Goal: Task Accomplishment & Management: Complete application form

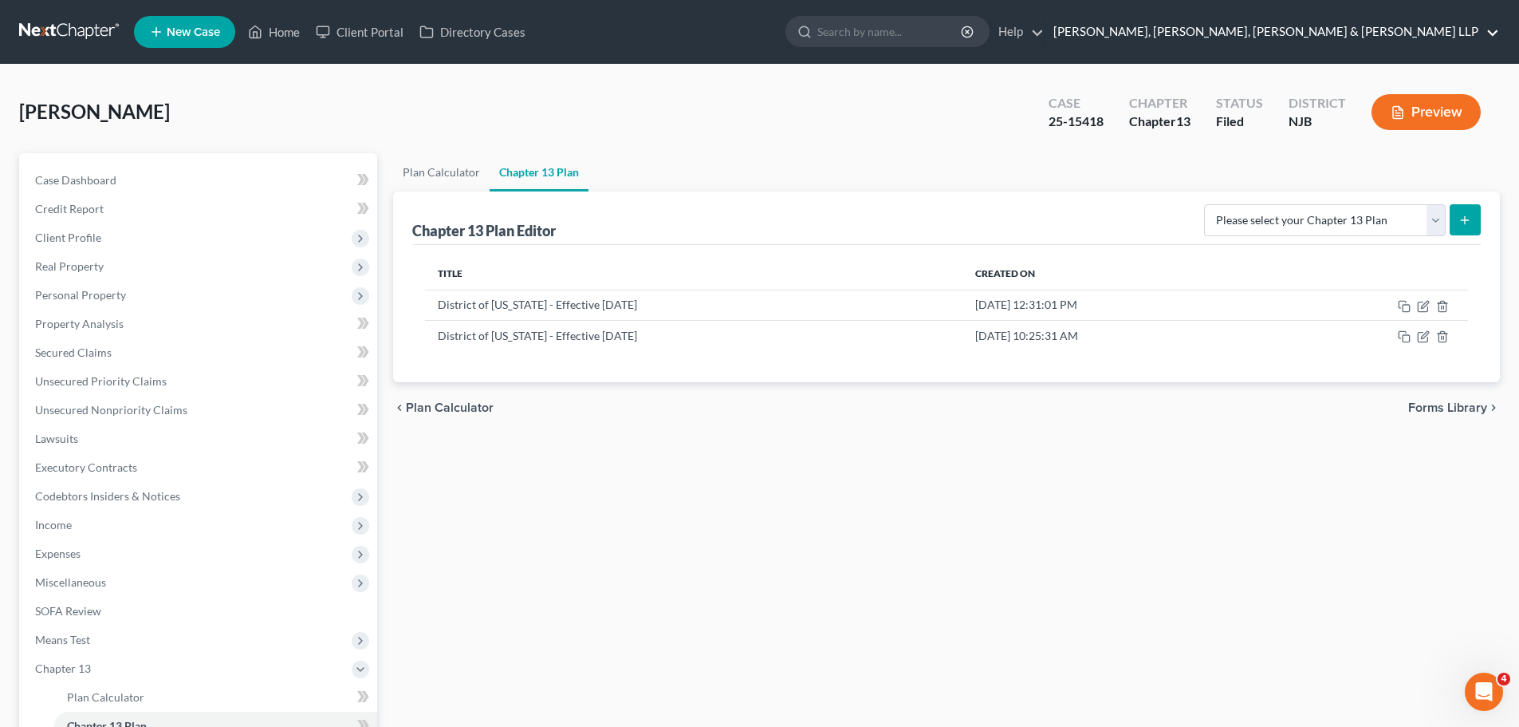
click at [1356, 33] on link "[PERSON_NAME], [PERSON_NAME], [PERSON_NAME] & [PERSON_NAME] LLP" at bounding box center [1272, 32] width 454 height 29
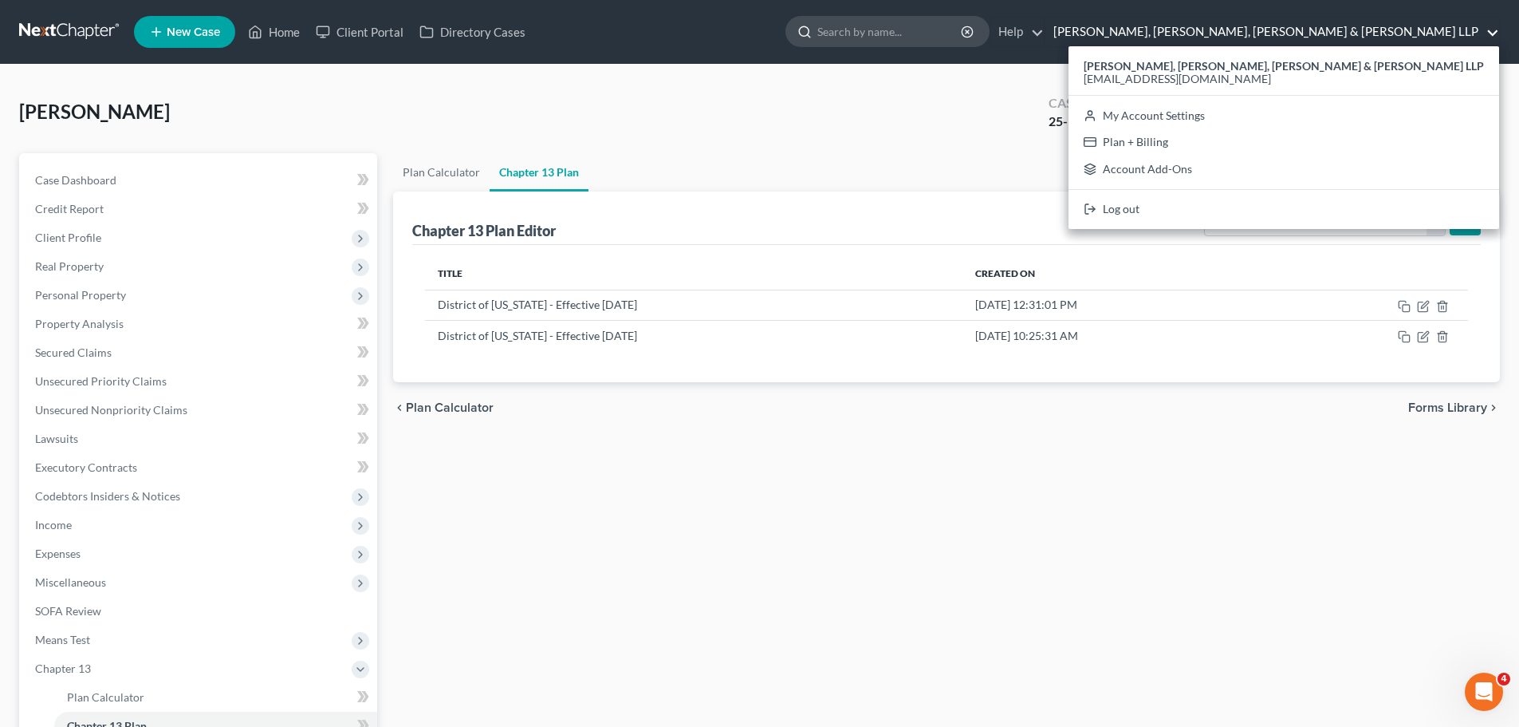
click at [963, 28] on input "search" at bounding box center [890, 32] width 146 height 30
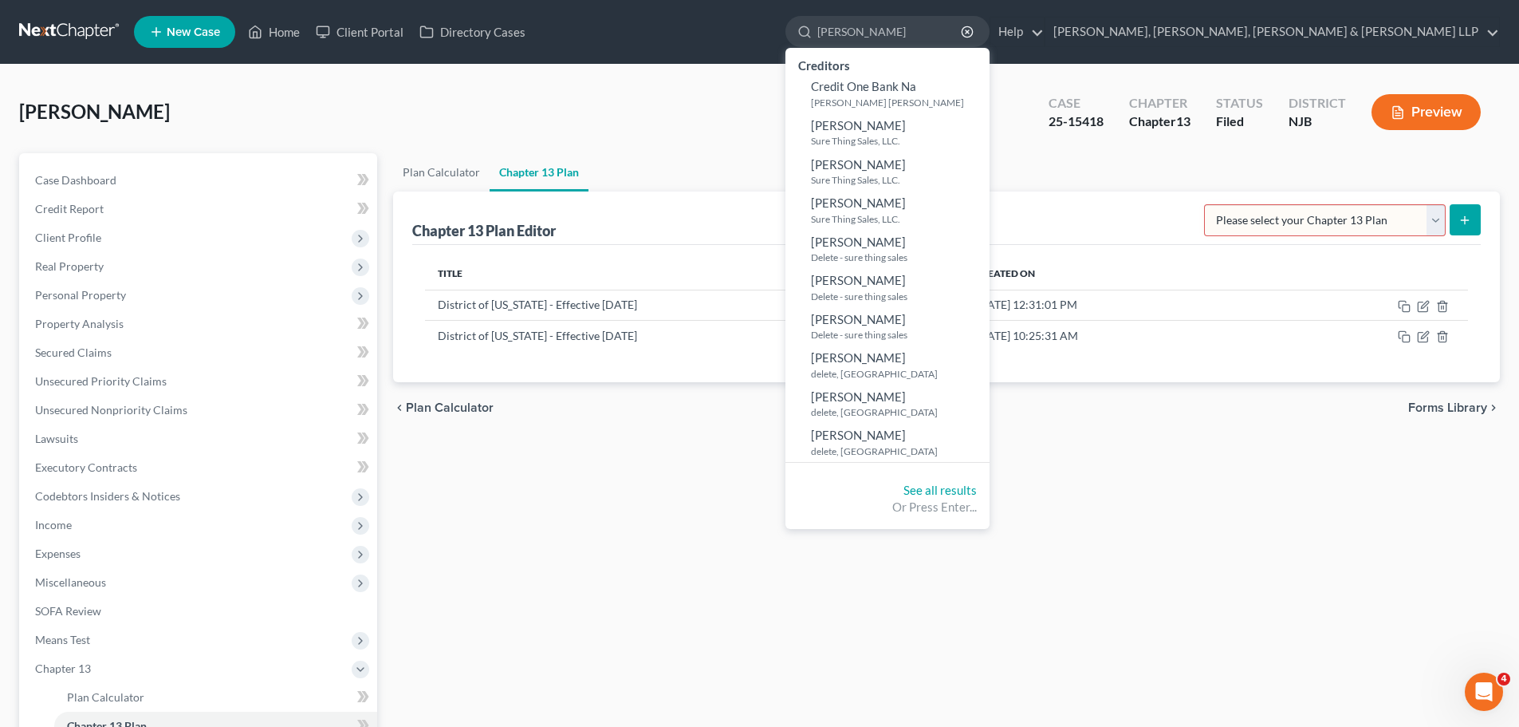
type input "[PERSON_NAME]"
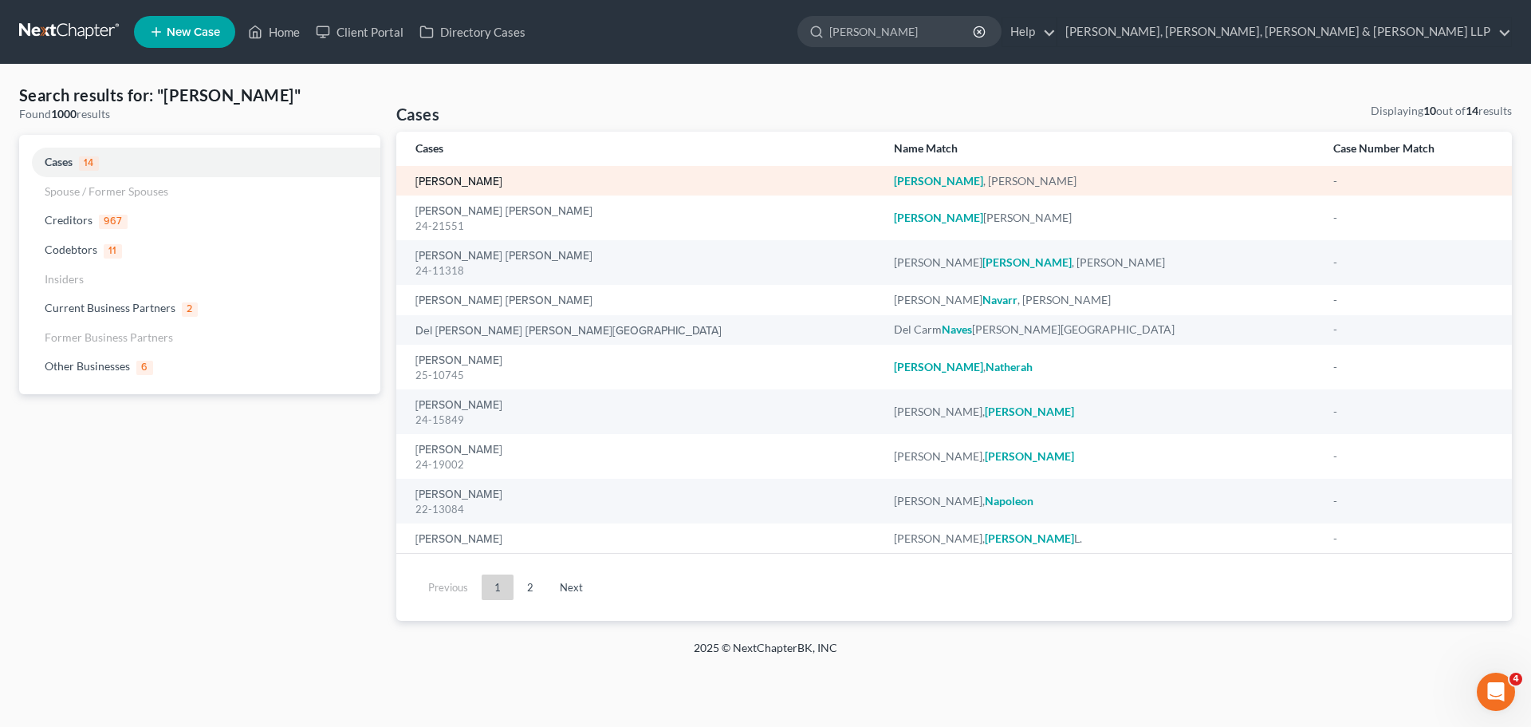
click at [465, 179] on link "[PERSON_NAME]" at bounding box center [458, 181] width 87 height 11
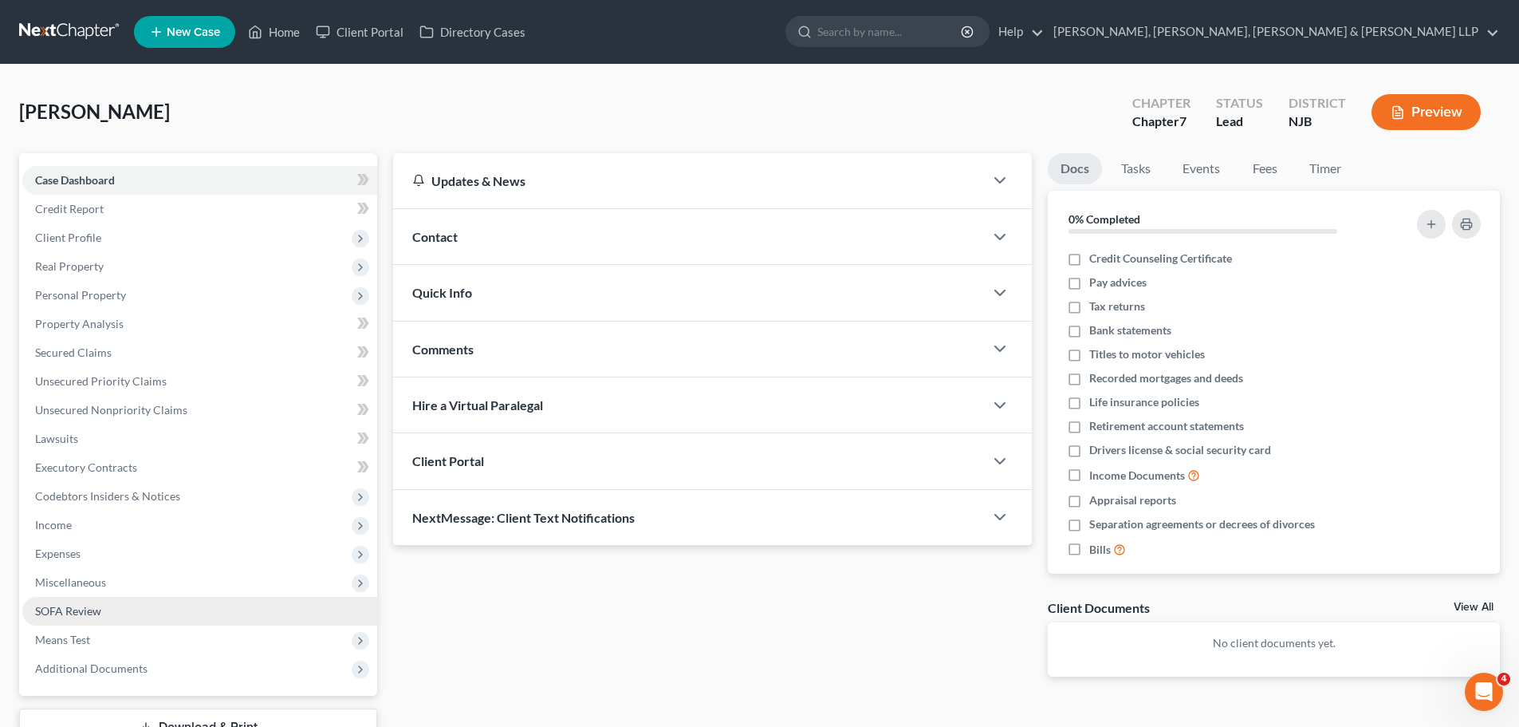
click at [92, 614] on span "SOFA Review" at bounding box center [68, 611] width 66 height 14
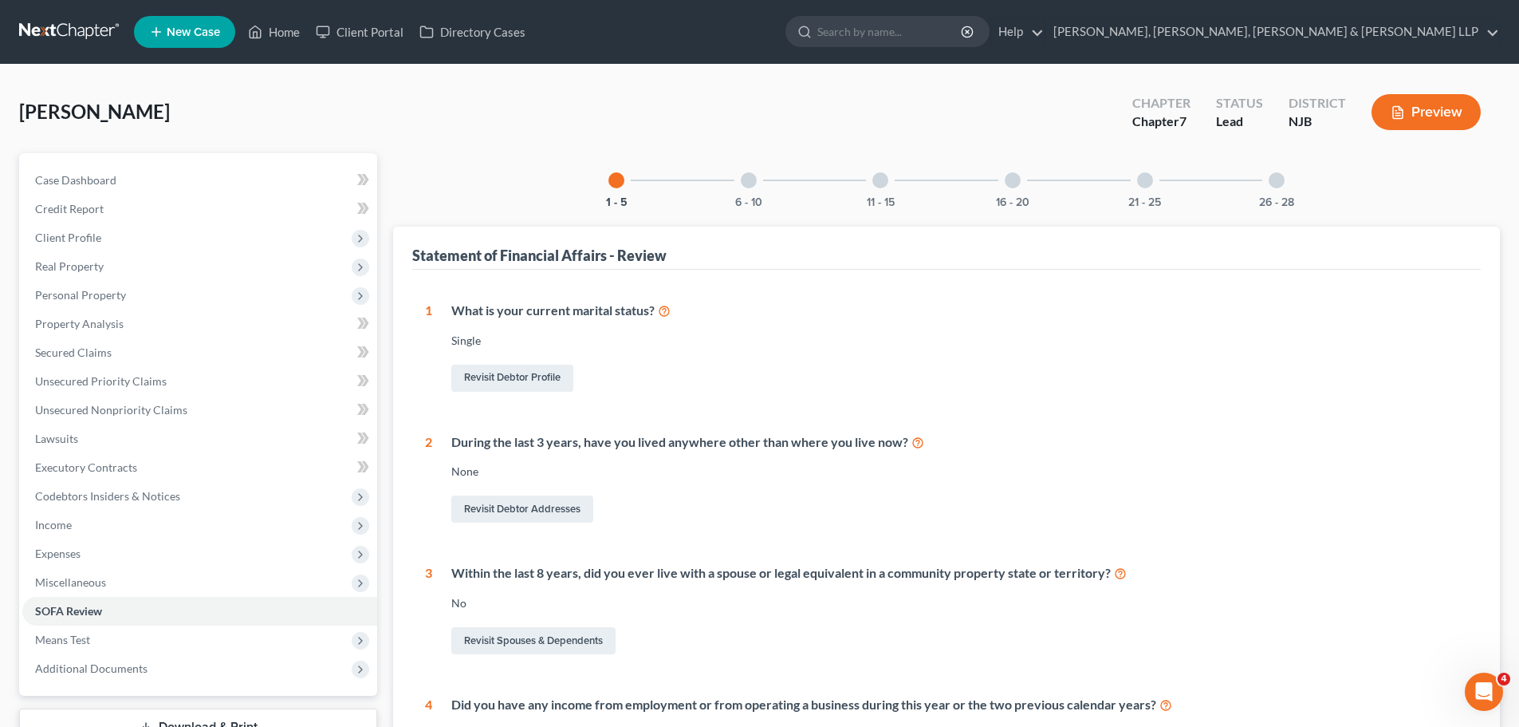
click at [1011, 187] on div at bounding box center [1013, 180] width 16 height 16
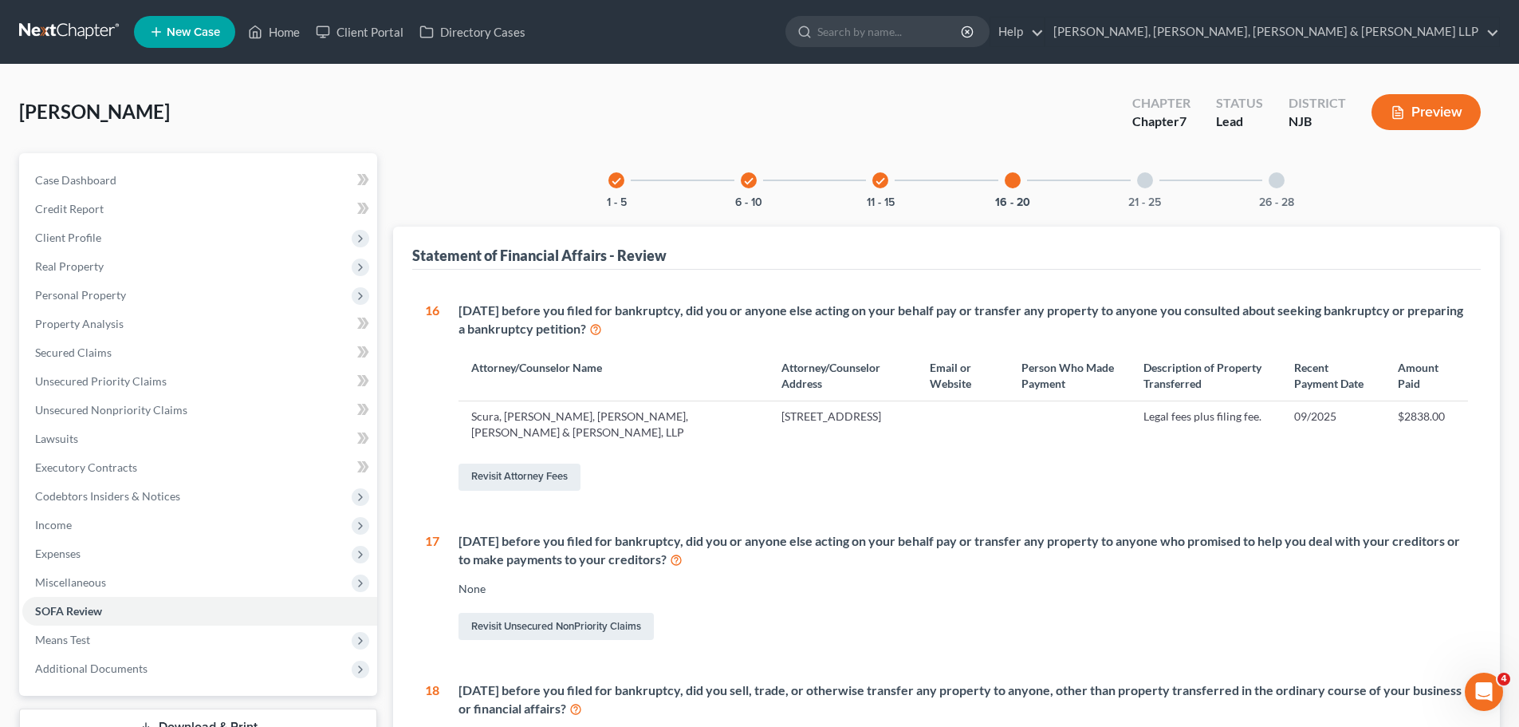
click at [1153, 181] on div "21 - 25" at bounding box center [1145, 180] width 54 height 54
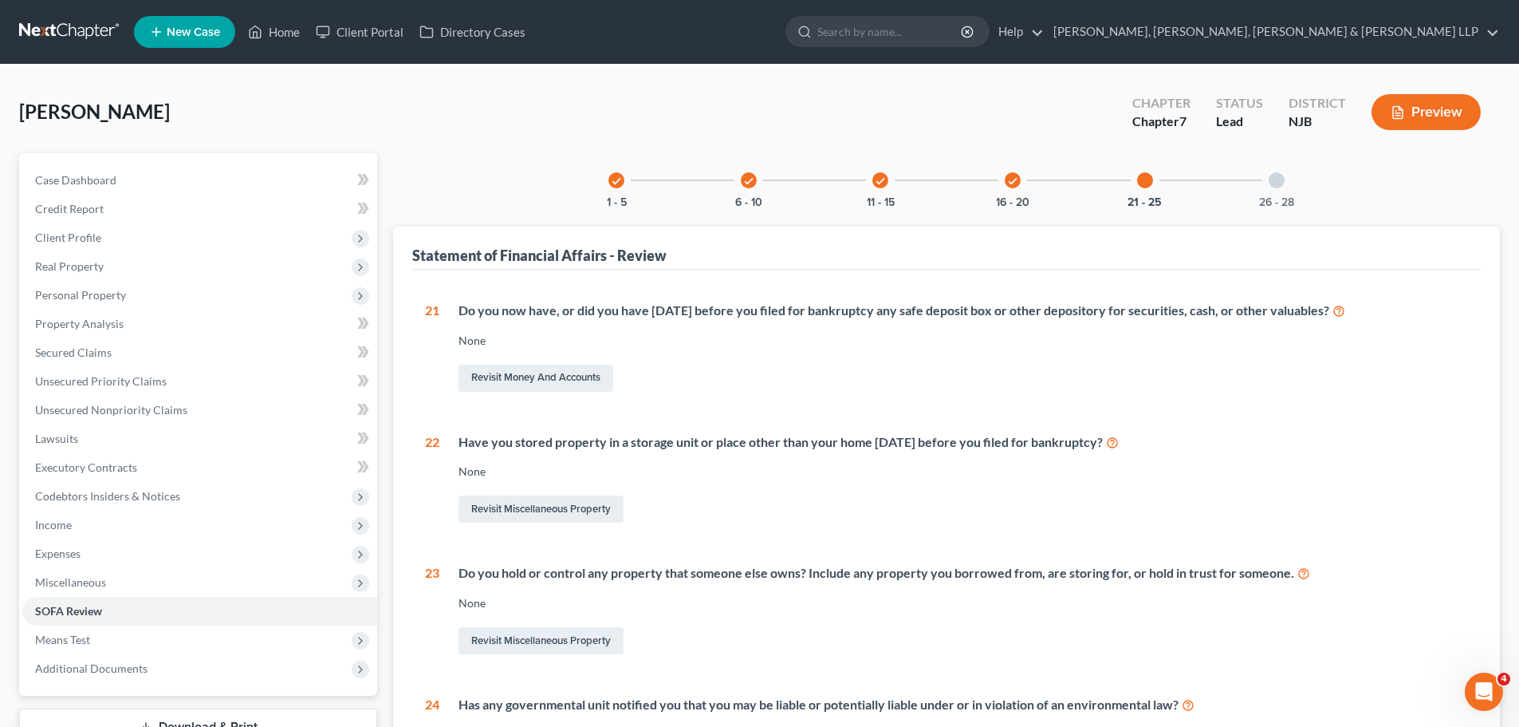
click at [1279, 180] on div at bounding box center [1277, 180] width 16 height 16
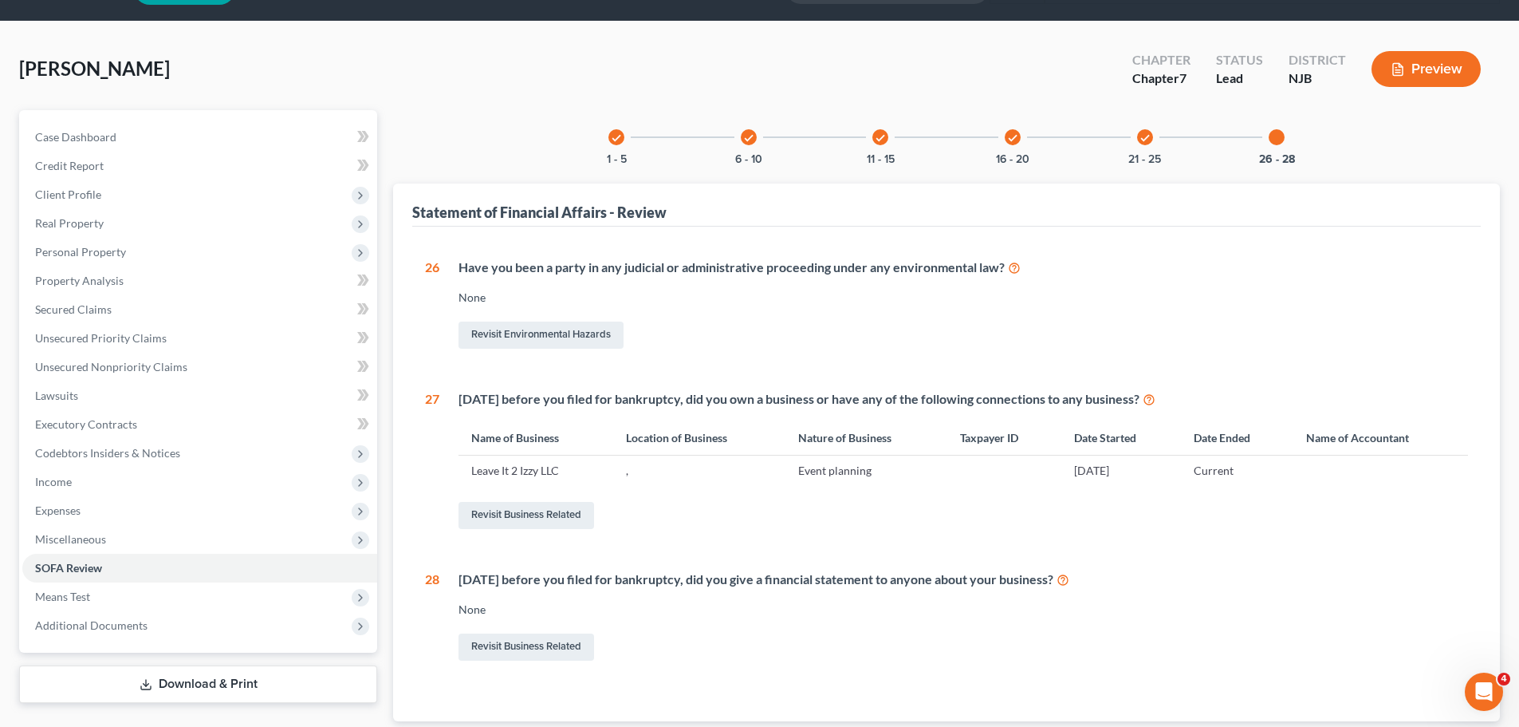
scroll to position [80, 0]
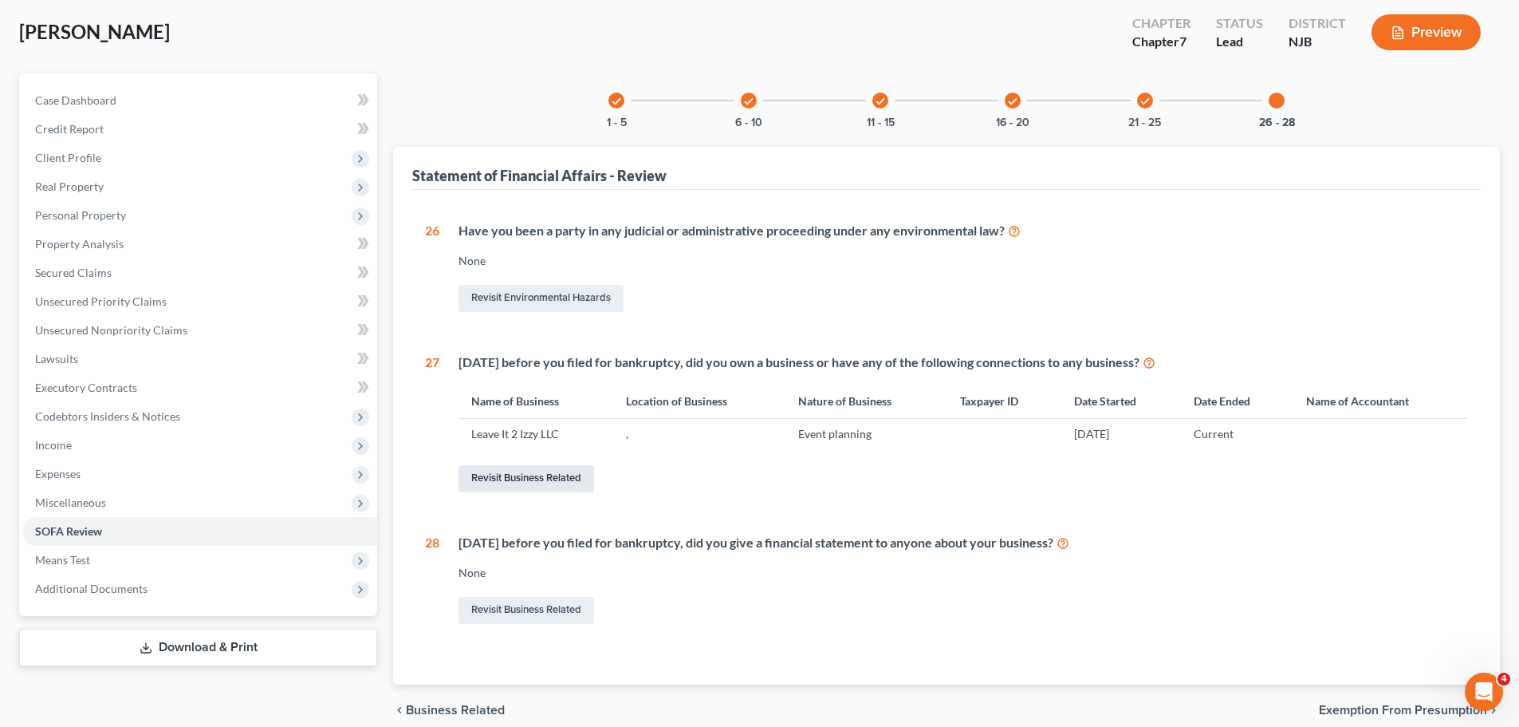
click at [560, 486] on link "Revisit Business Related" at bounding box center [527, 478] width 136 height 27
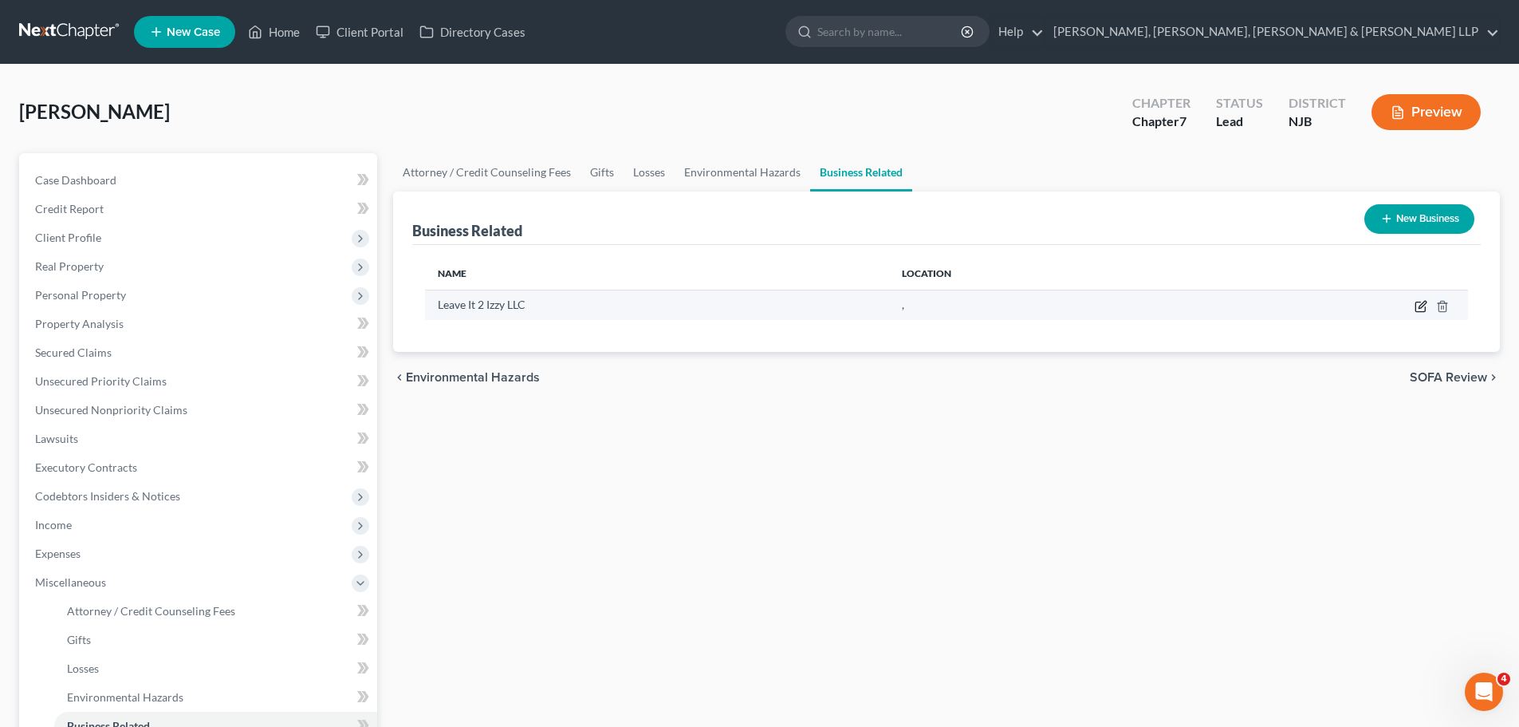
click at [1418, 306] on icon "button" at bounding box center [1421, 306] width 13 height 13
select select "member"
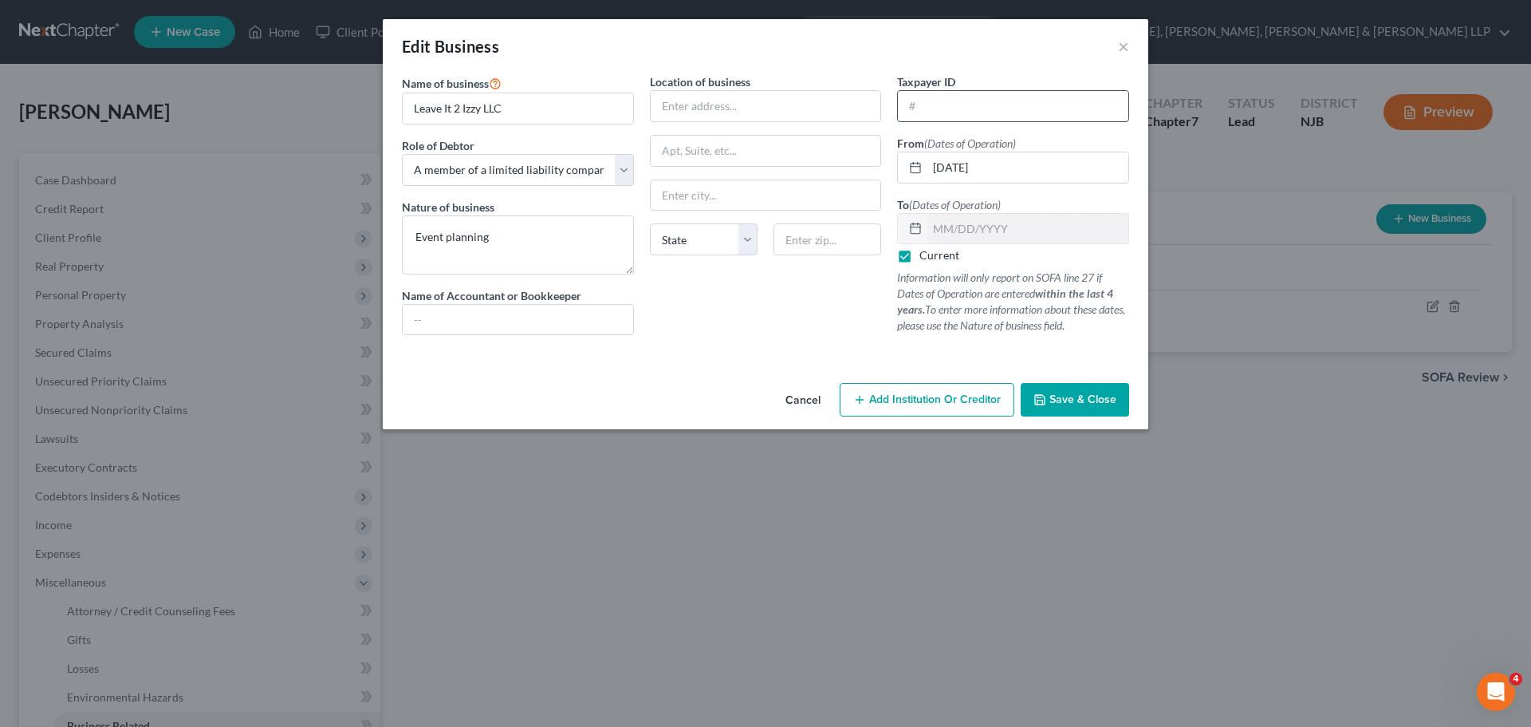
click at [936, 108] on input "text" at bounding box center [1013, 106] width 230 height 30
type input "[US_EMPLOYER_IDENTIFICATION_NUMBER]"
click at [540, 236] on textarea "Event planning" at bounding box center [518, 244] width 232 height 59
click at [494, 235] on textarea "Event planning. Formed [DATE] but not operated" at bounding box center [518, 244] width 232 height 59
type textarea "Formed [DATE] but not operated"
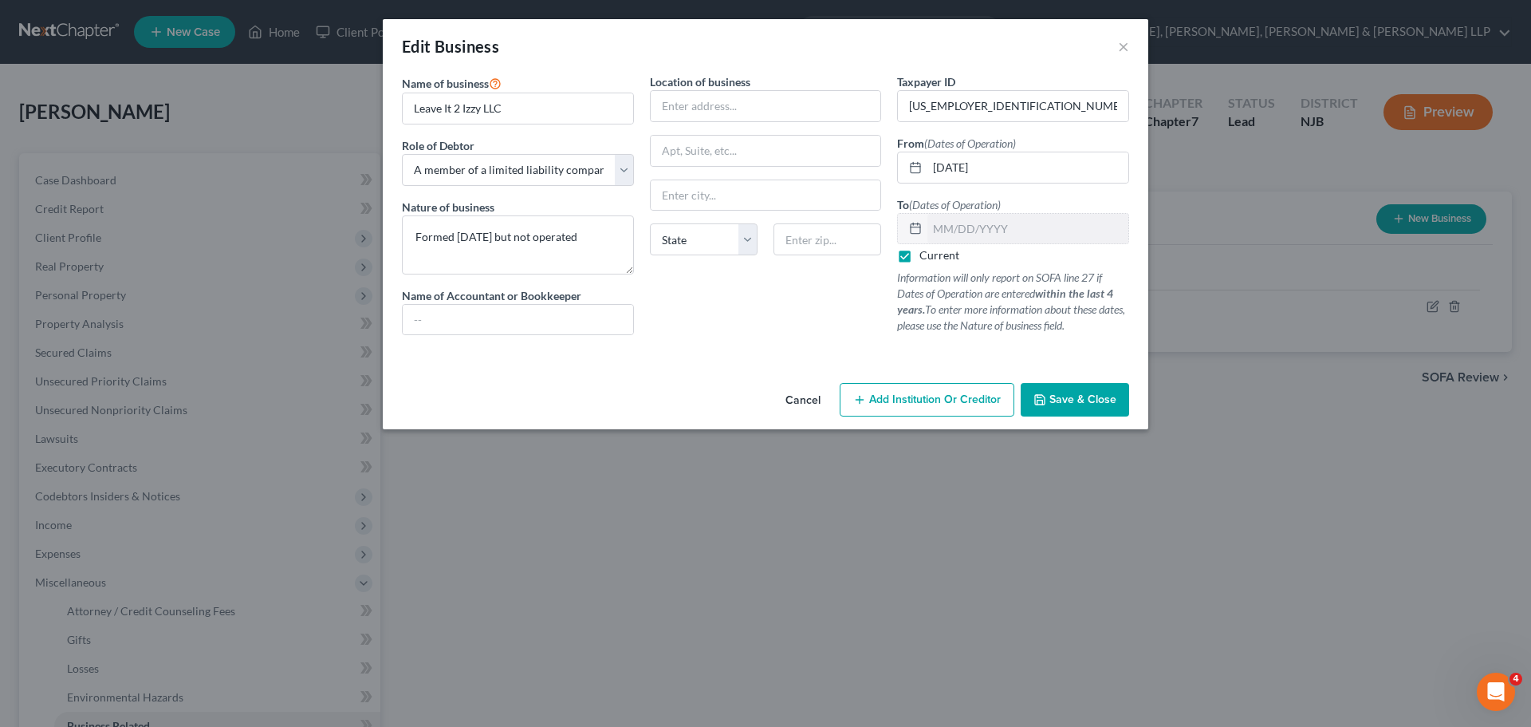
click at [1100, 398] on span "Save & Close" at bounding box center [1082, 399] width 67 height 14
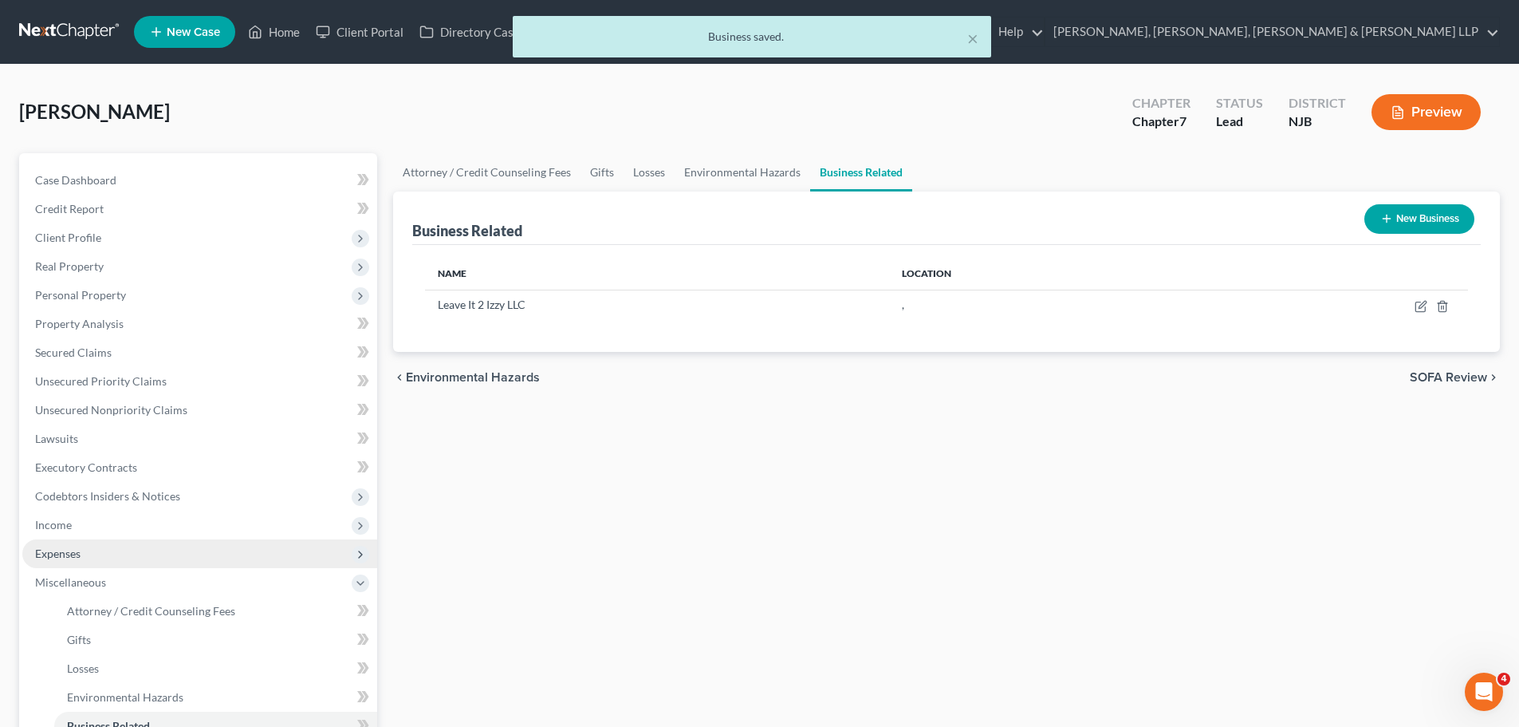
click at [66, 557] on span "Expenses" at bounding box center [57, 553] width 45 height 14
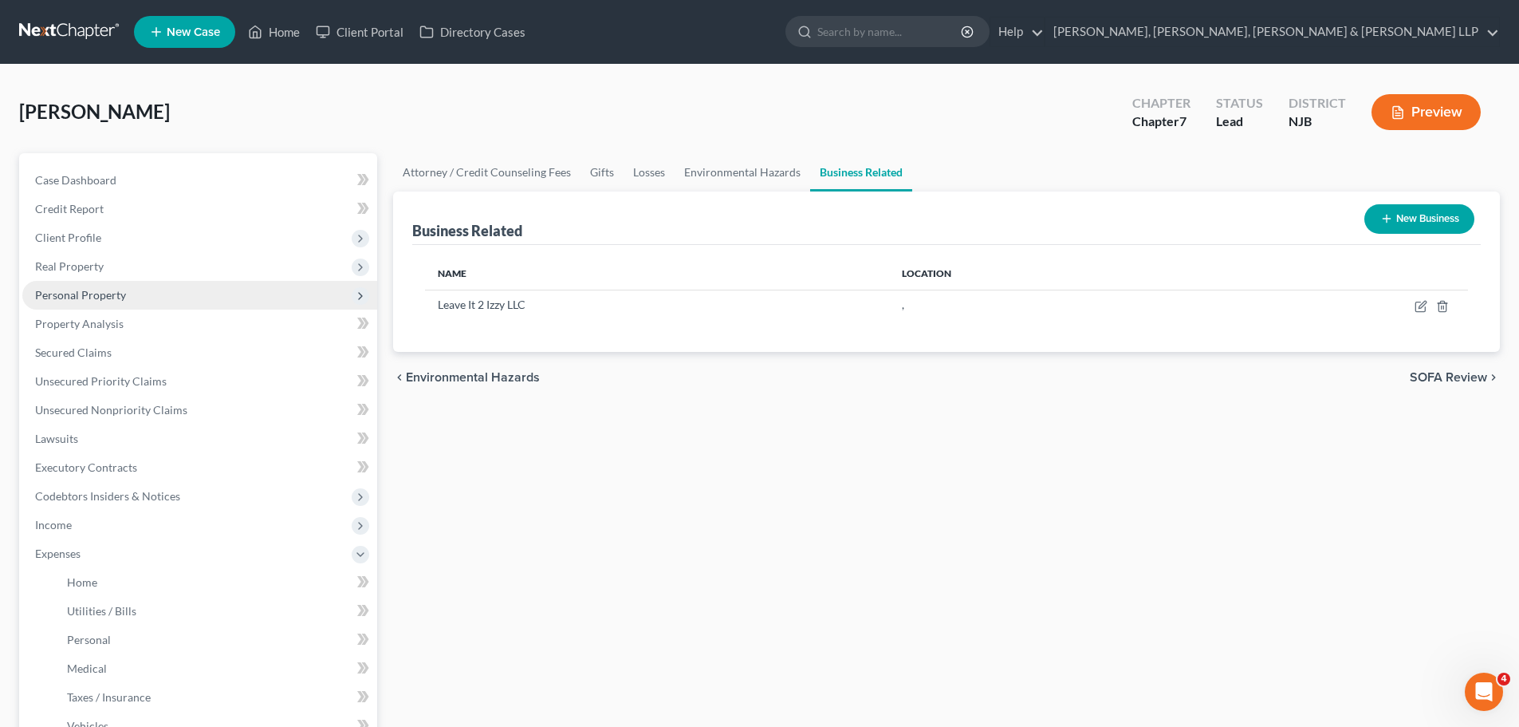
click at [98, 301] on span "Personal Property" at bounding box center [80, 295] width 91 height 14
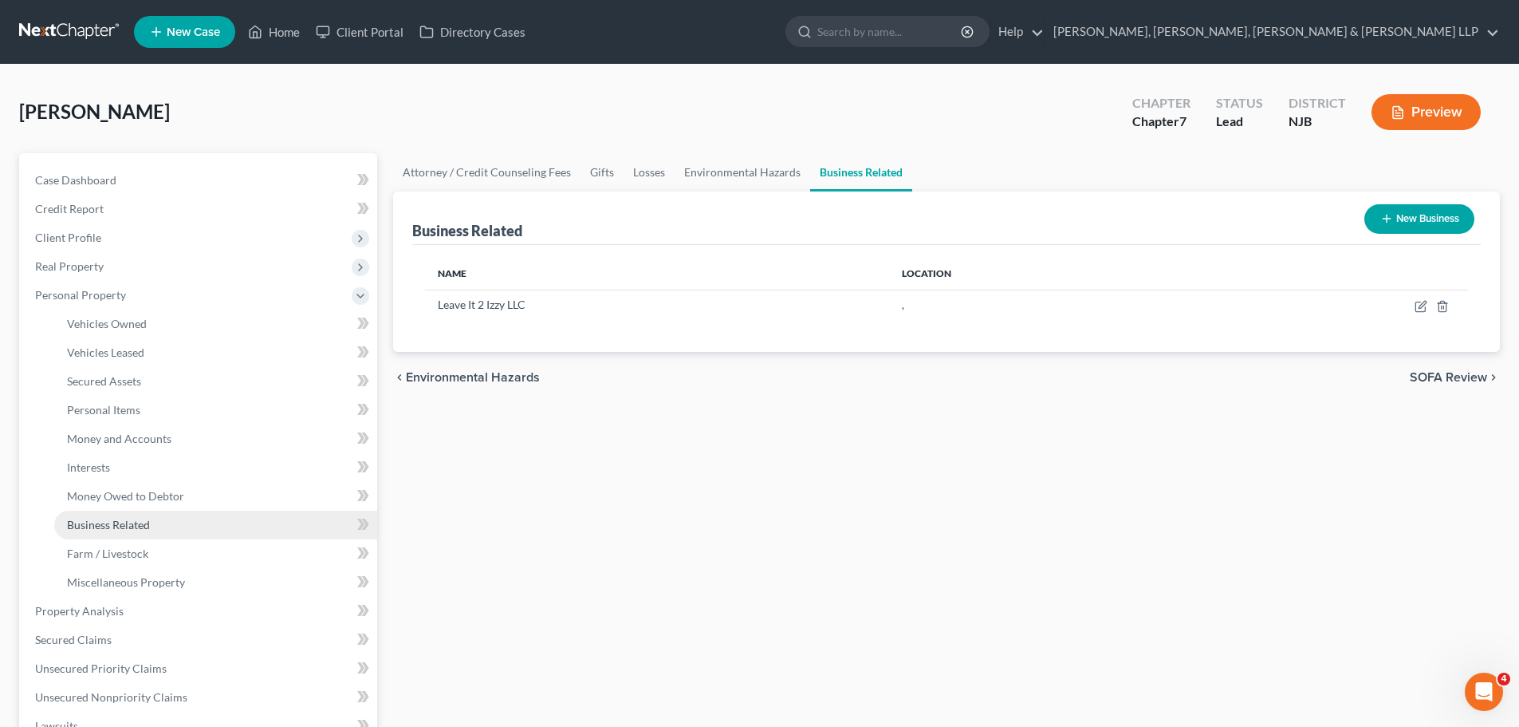
click at [126, 529] on span "Business Related" at bounding box center [108, 525] width 83 height 14
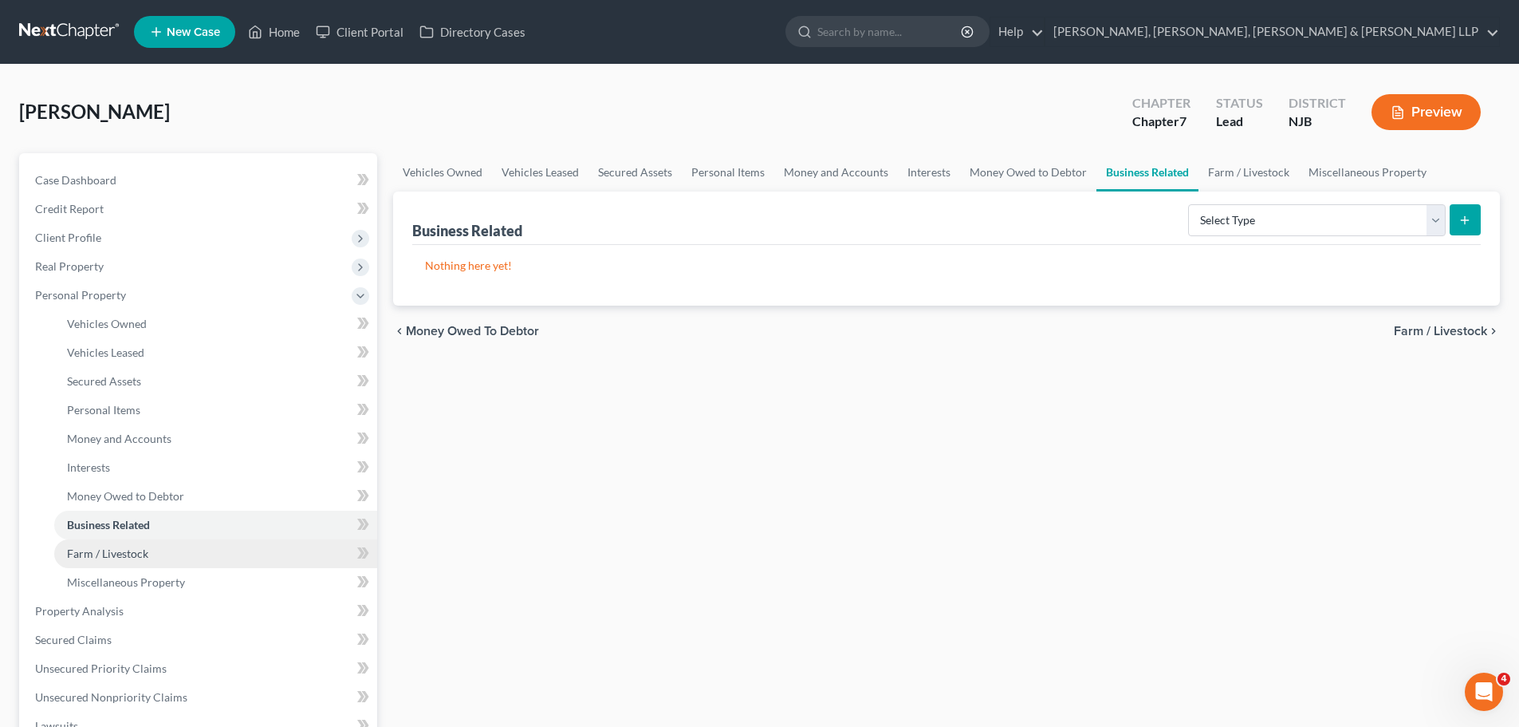
click at [79, 555] on span "Farm / Livestock" at bounding box center [107, 553] width 81 height 14
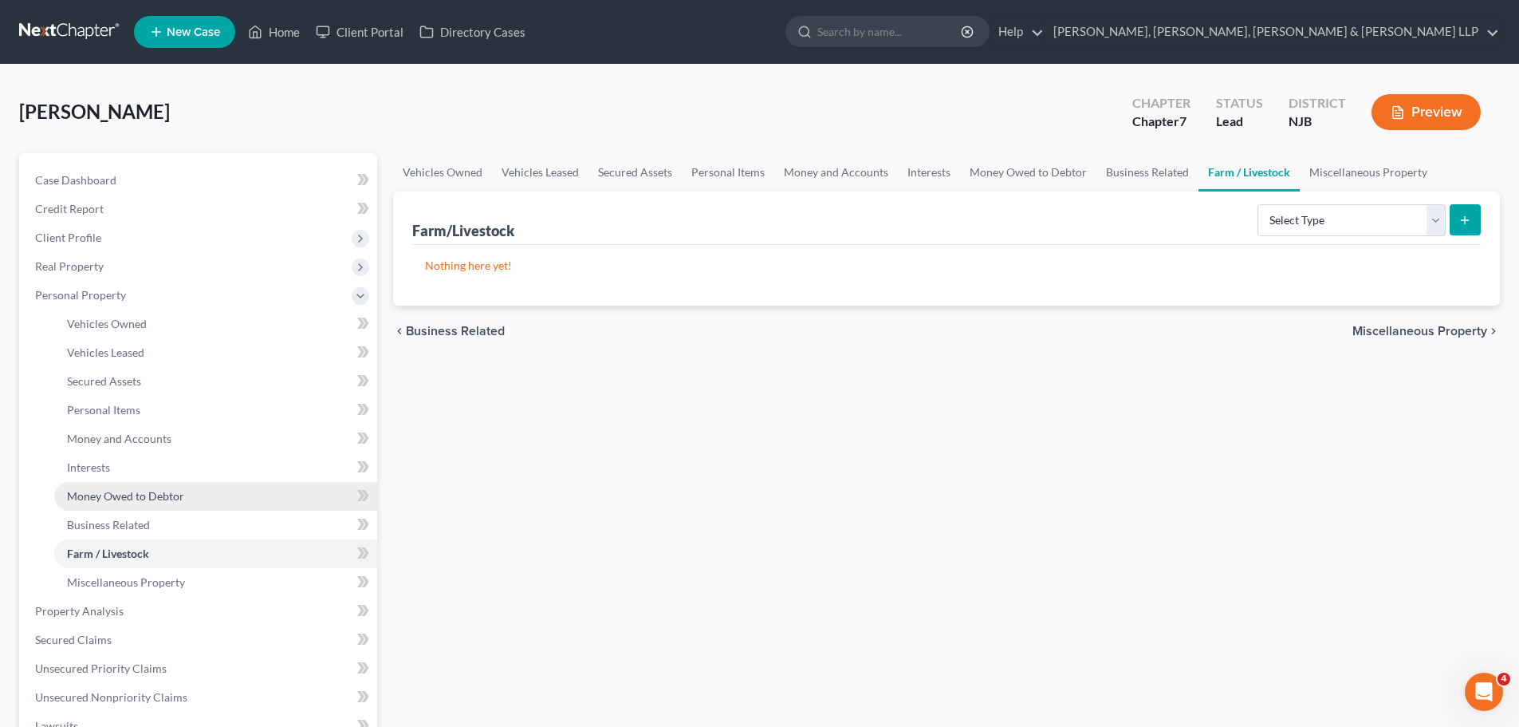
click at [119, 493] on span "Money Owed to Debtor" at bounding box center [125, 496] width 117 height 14
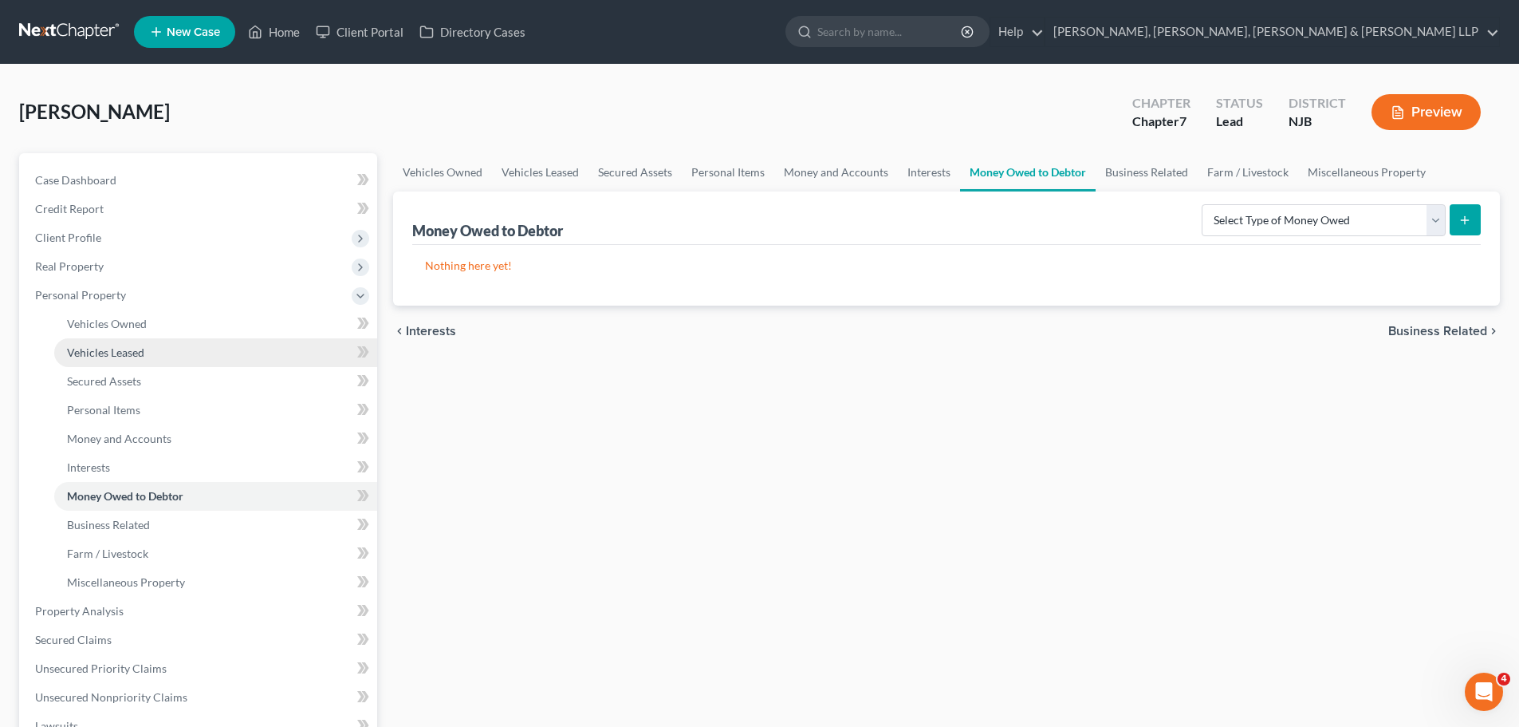
click at [118, 347] on span "Vehicles Leased" at bounding box center [105, 352] width 77 height 14
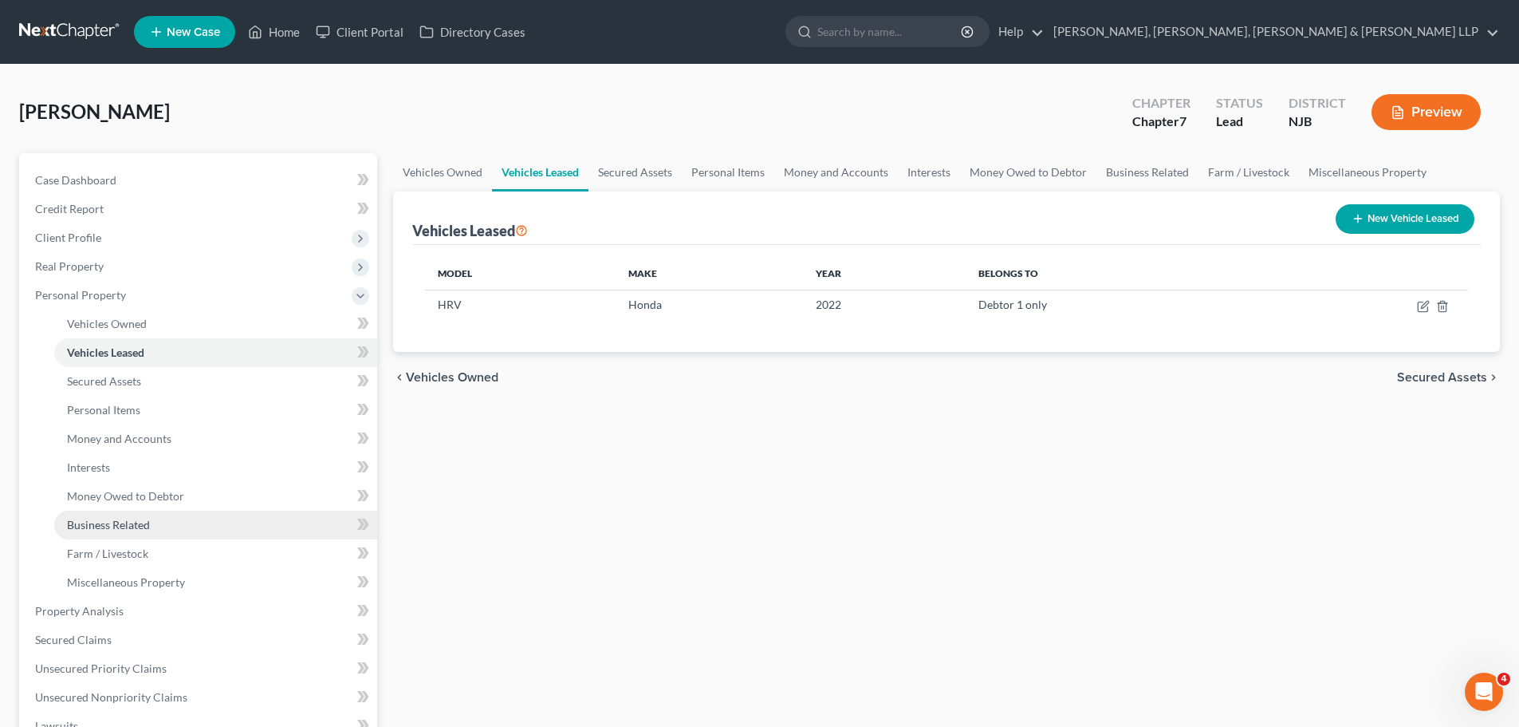
click at [127, 532] on link "Business Related" at bounding box center [215, 524] width 323 height 29
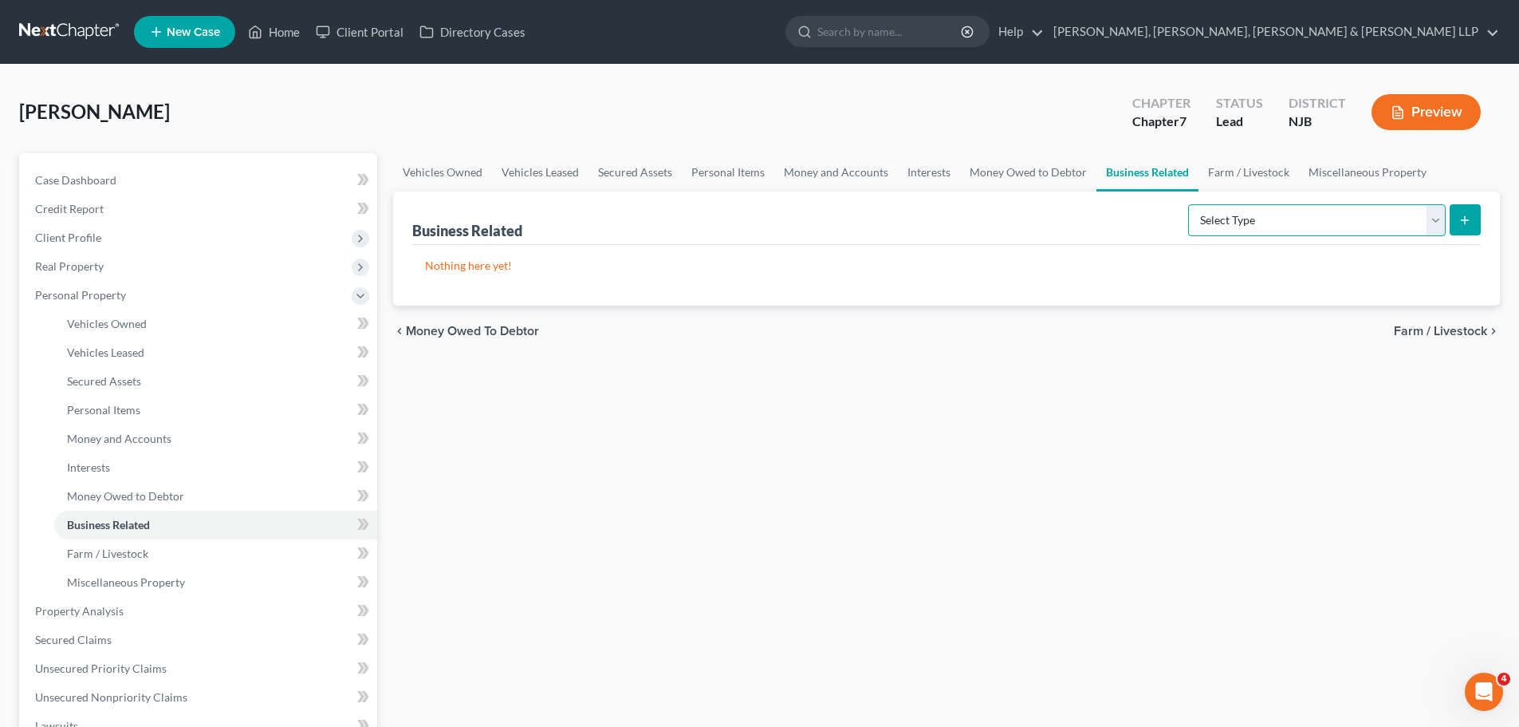
click at [1431, 221] on select "Select Type Customer Lists Franchises Inventory Licenses Machinery Office Equip…" at bounding box center [1317, 220] width 258 height 32
click at [101, 472] on span "Interests" at bounding box center [88, 467] width 43 height 14
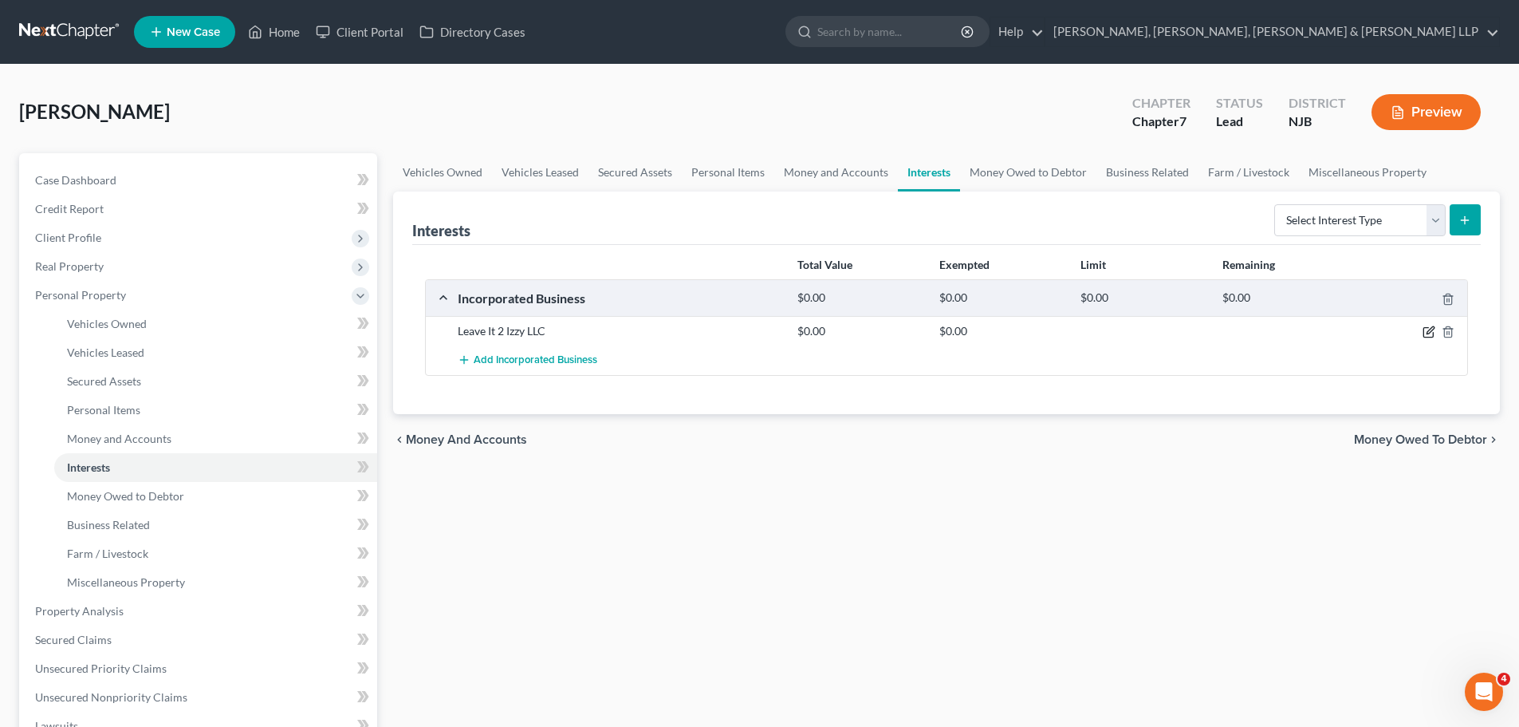
click at [1427, 333] on icon "button" at bounding box center [1430, 330] width 7 height 7
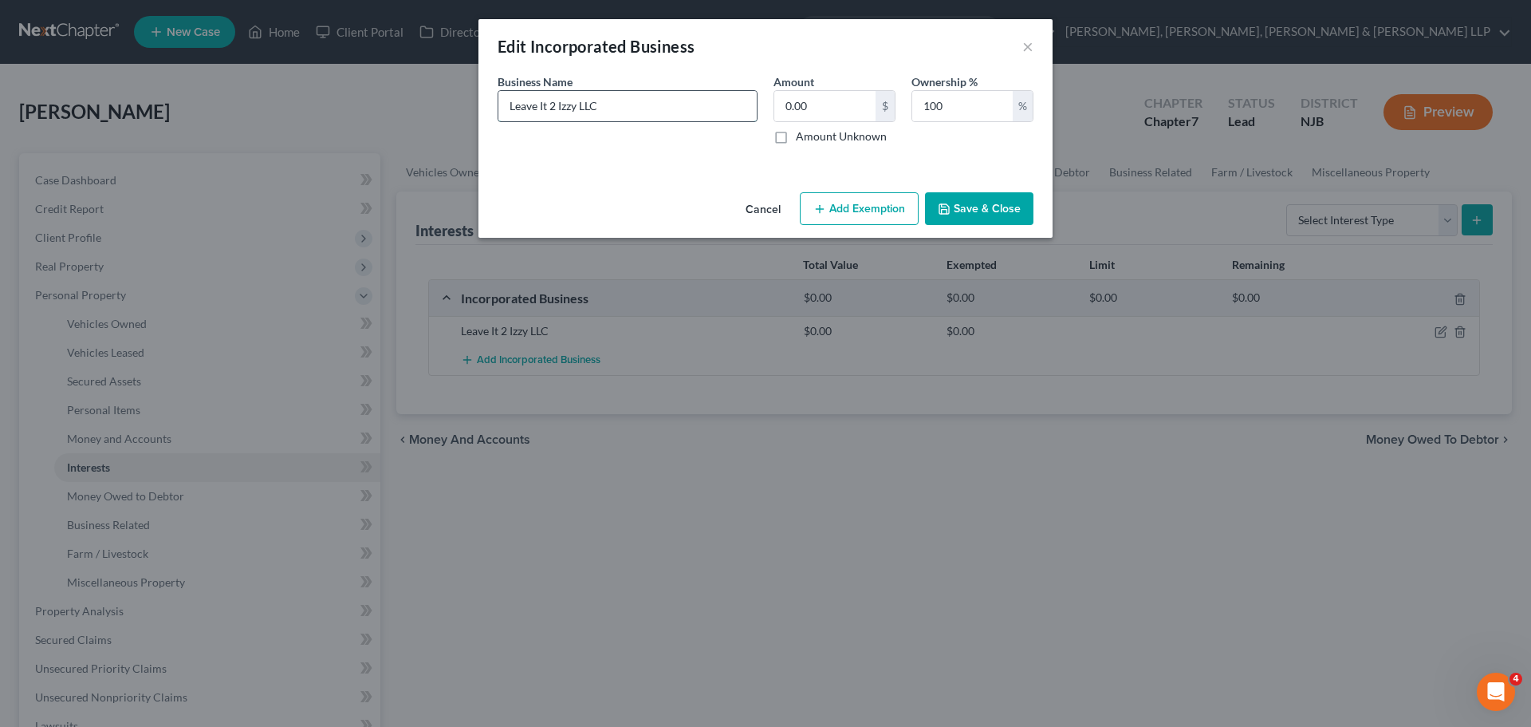
click at [628, 107] on input "Leave It 2 Izzy LLC" at bounding box center [627, 106] width 258 height 30
type input "Leave It 2 Izzy LLC (formed but not operated)"
click at [970, 215] on button "Save & Close" at bounding box center [979, 208] width 108 height 33
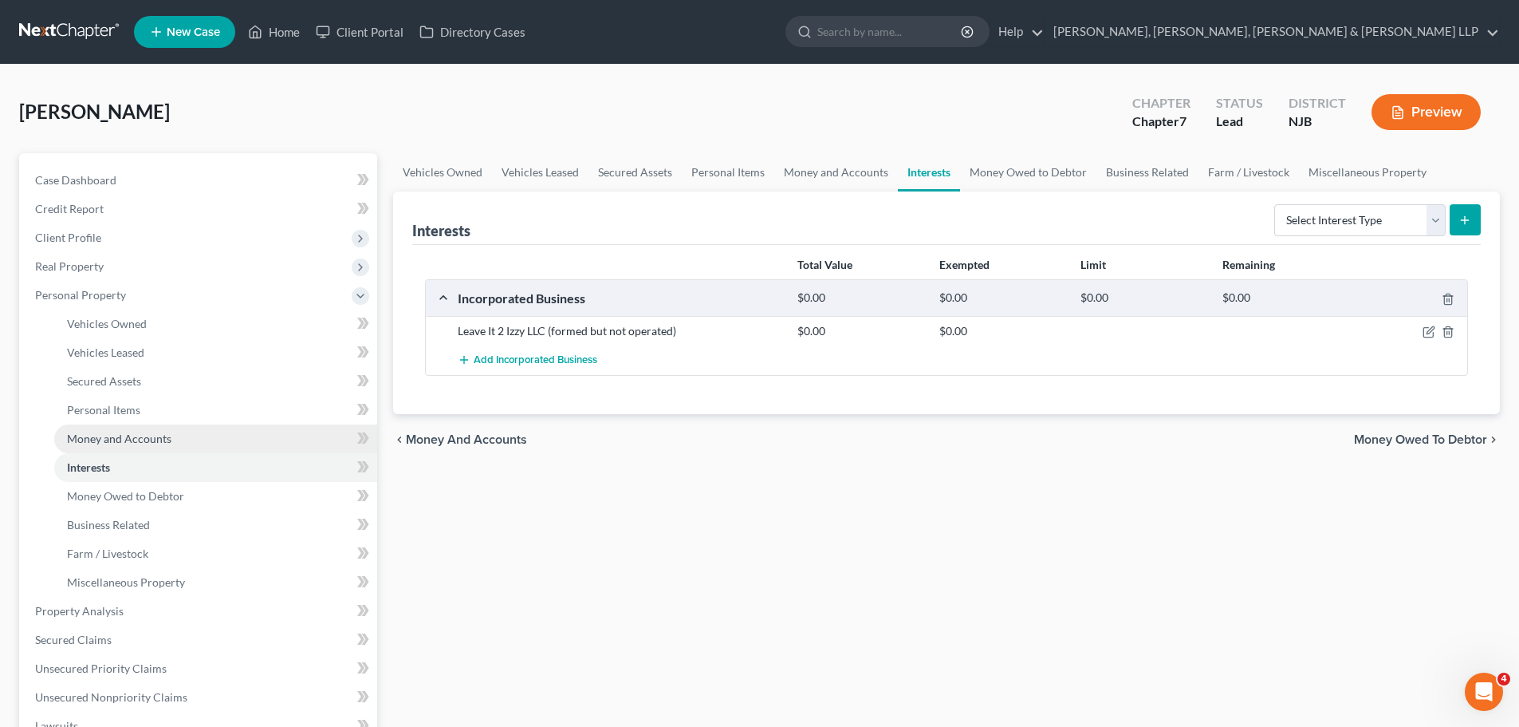
click at [137, 443] on span "Money and Accounts" at bounding box center [119, 438] width 104 height 14
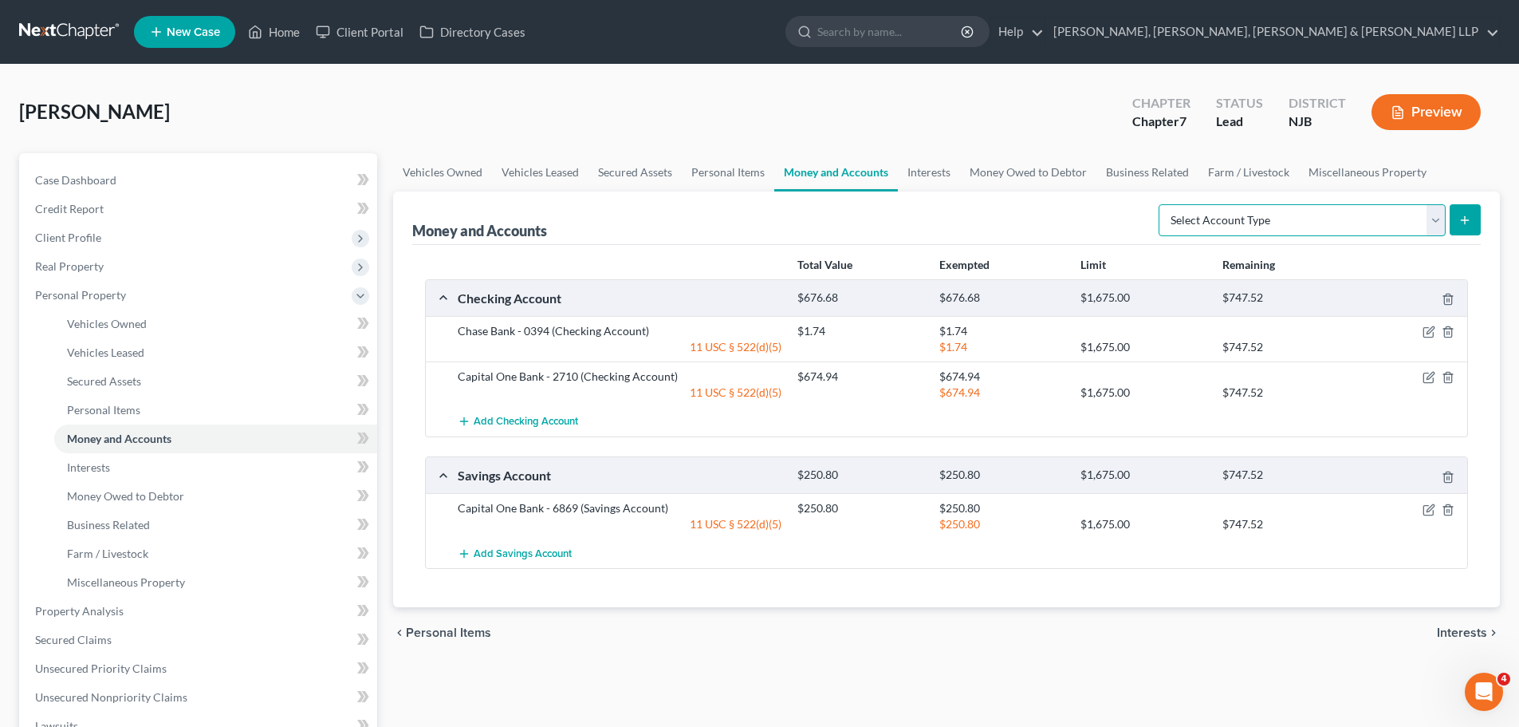
click at [1440, 223] on select "Select Account Type Brokerage Cash on Hand Certificates of Deposit Checking Acc…" at bounding box center [1302, 220] width 287 height 32
select select "checking"
click at [1162, 204] on select "Select Account Type Brokerage Cash on Hand Certificates of Deposit Checking Acc…" at bounding box center [1302, 220] width 287 height 32
click at [1472, 226] on button "submit" at bounding box center [1465, 219] width 31 height 31
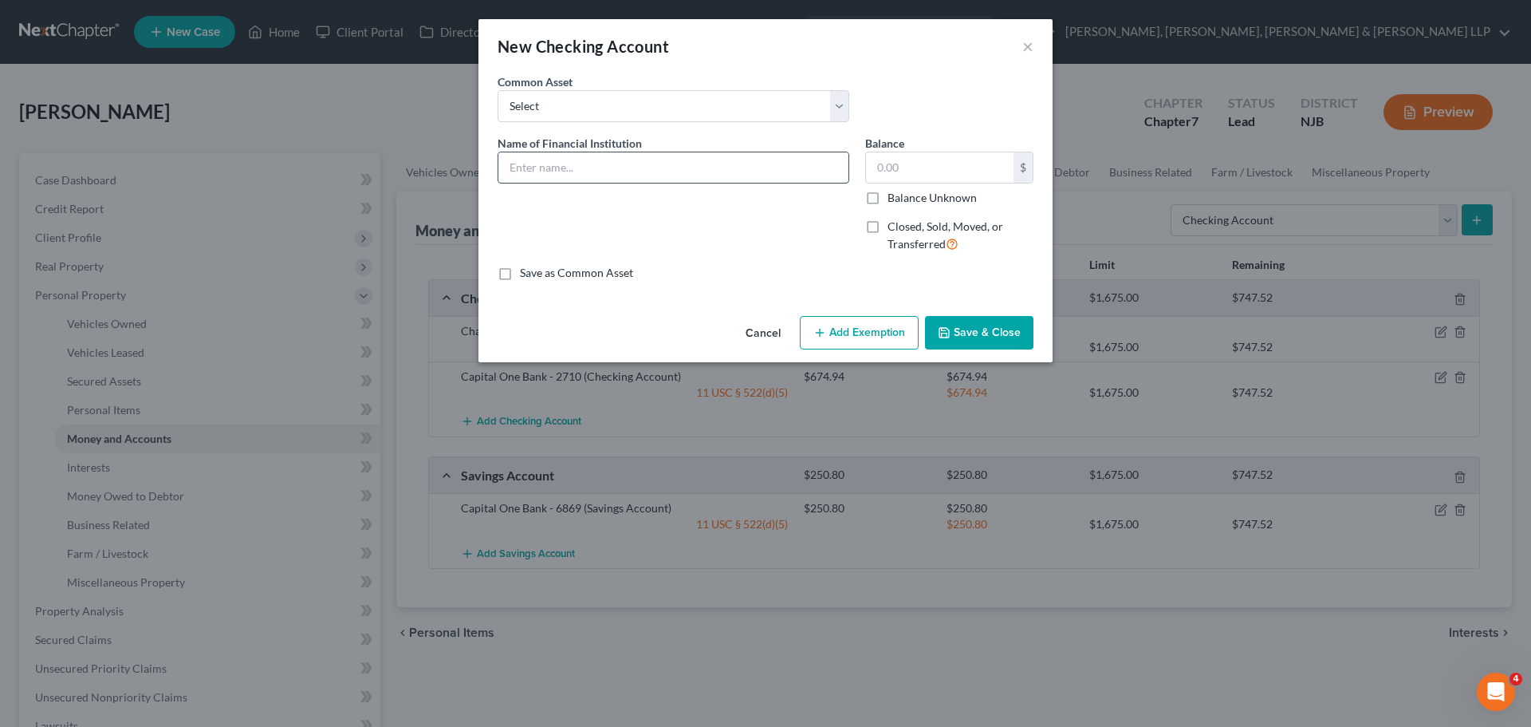
click at [582, 166] on input "text" at bounding box center [673, 167] width 350 height 30
type input "Found business acct 0120"
click at [923, 168] on input "text" at bounding box center [940, 167] width 148 height 30
type input "25.00"
click at [841, 339] on button "Add Exemption" at bounding box center [859, 332] width 119 height 33
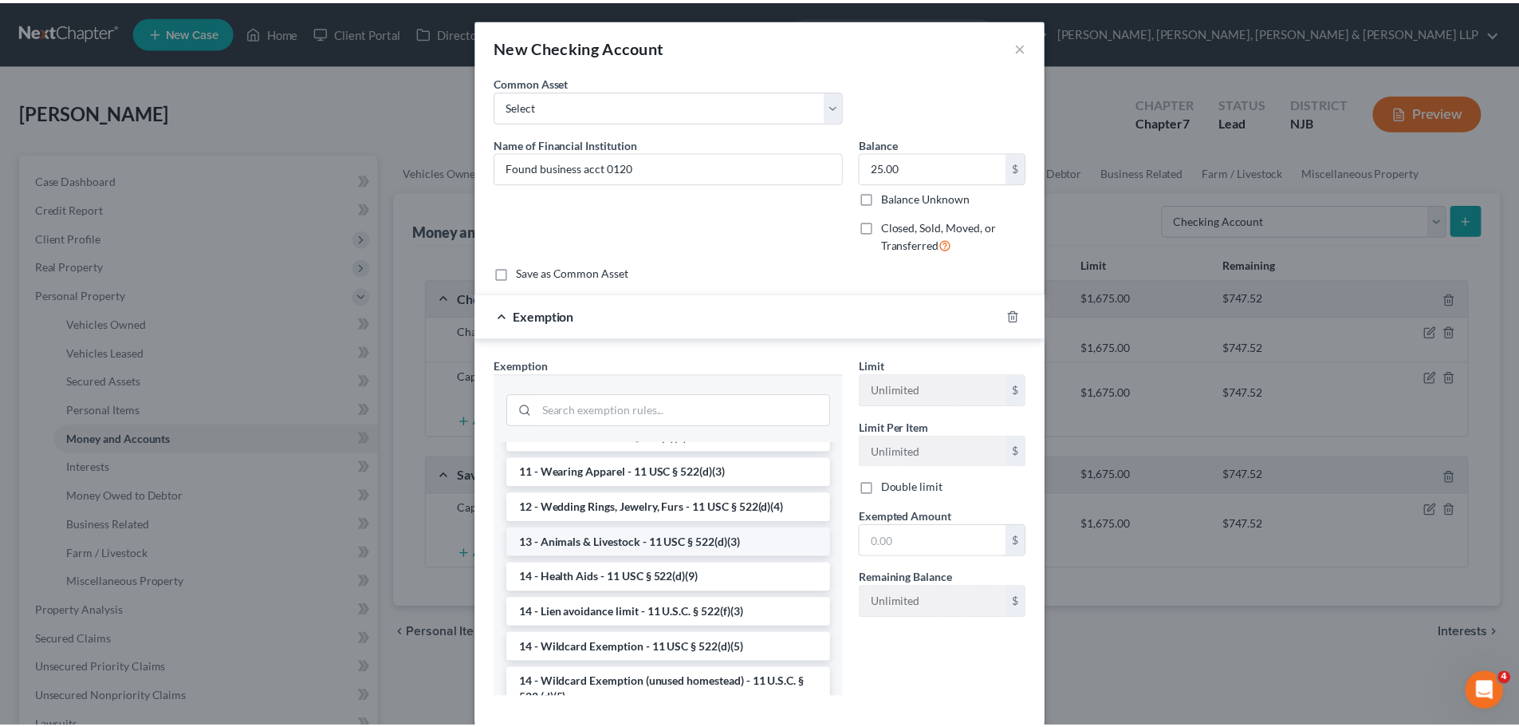
scroll to position [239, 0]
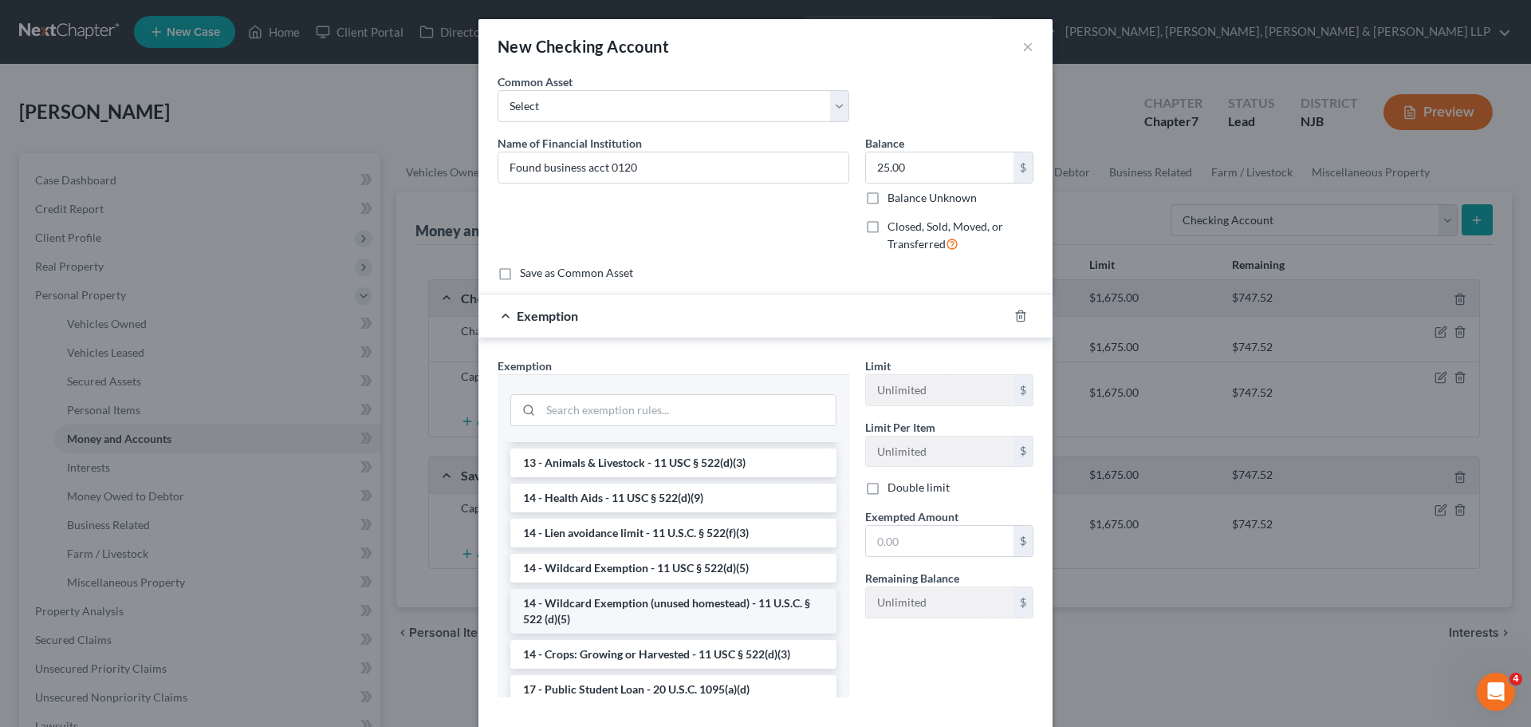
click at [688, 606] on li "14 - Wildcard Exemption (unused homestead) - 11 U.S.C. § 522 (d)(5)" at bounding box center [673, 611] width 326 height 45
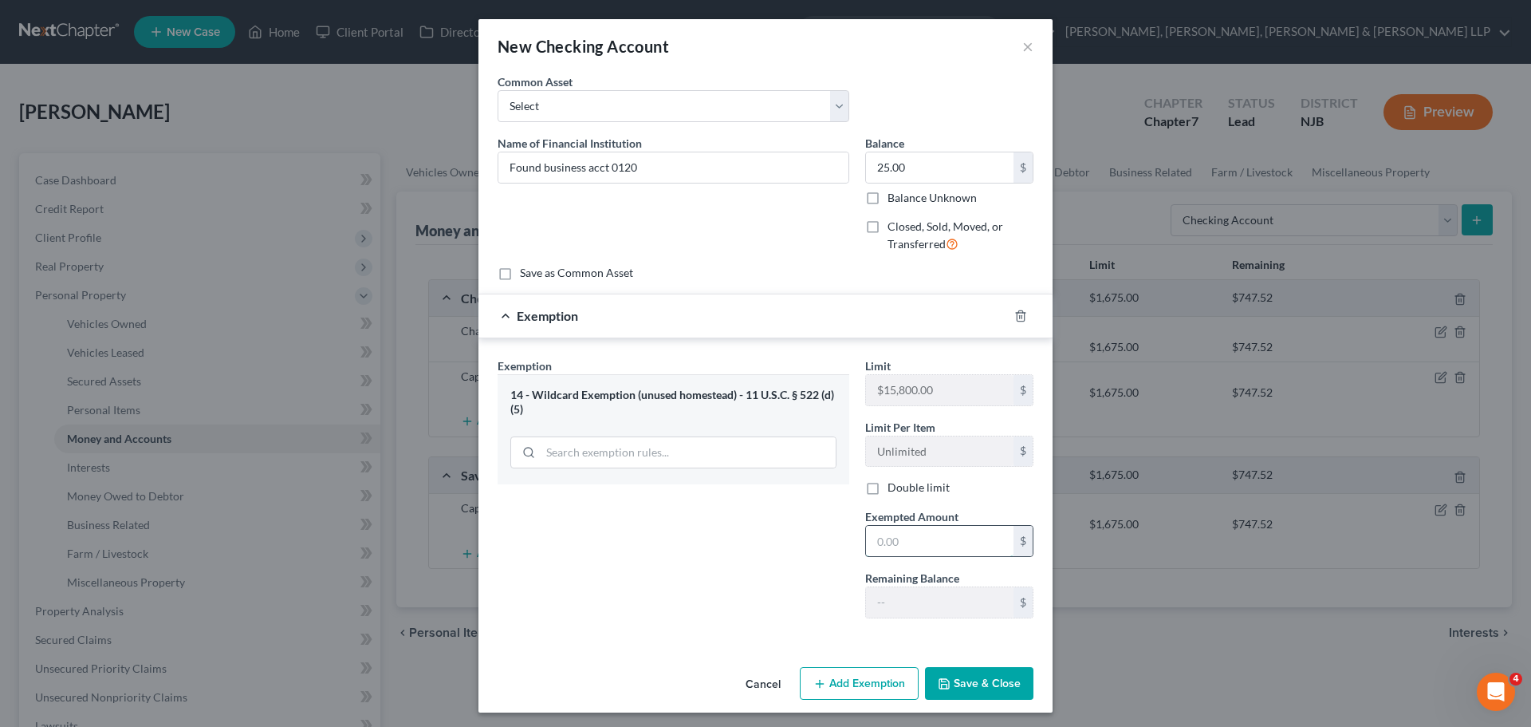
click at [933, 543] on input "text" at bounding box center [940, 541] width 148 height 30
type input "25.00"
click at [979, 687] on button "Save & Close" at bounding box center [979, 683] width 108 height 33
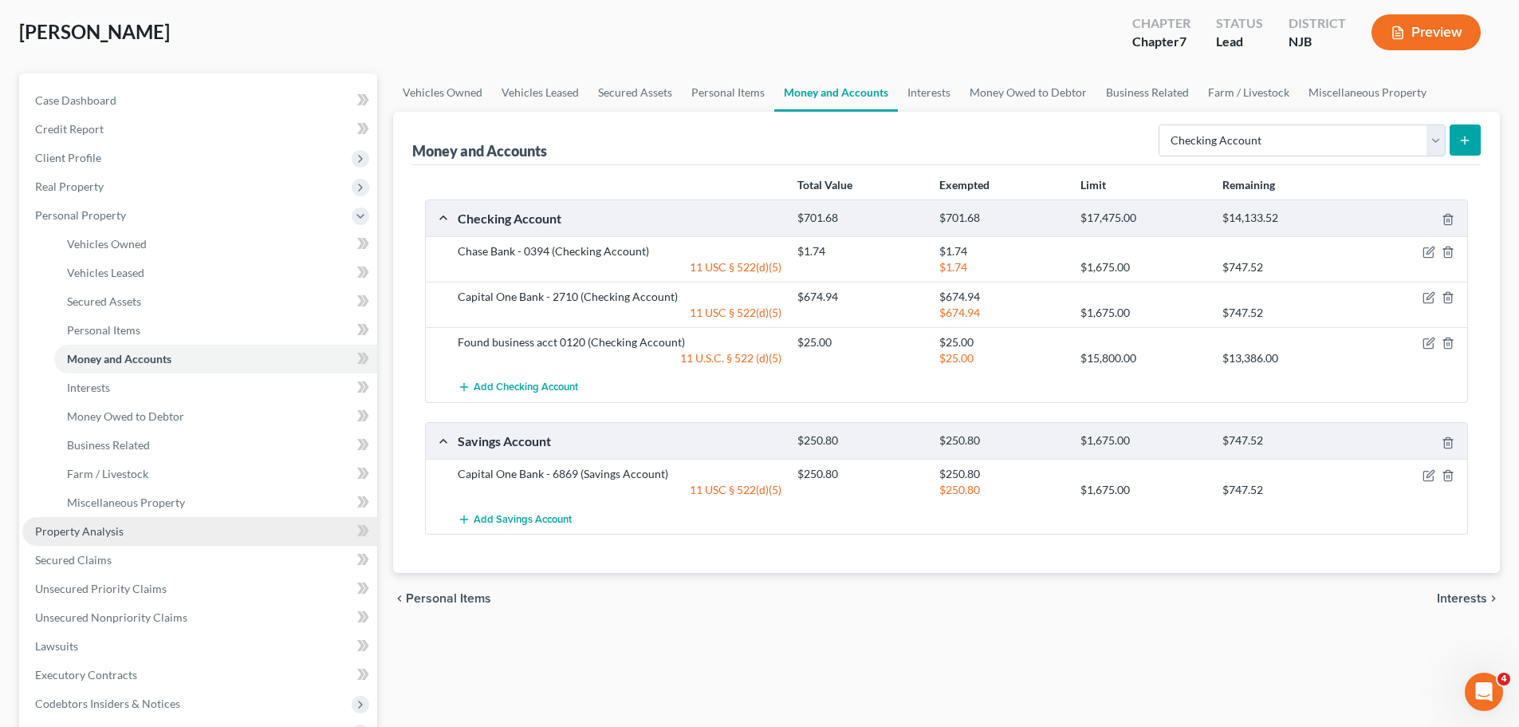
click at [148, 530] on link "Property Analysis" at bounding box center [199, 531] width 355 height 29
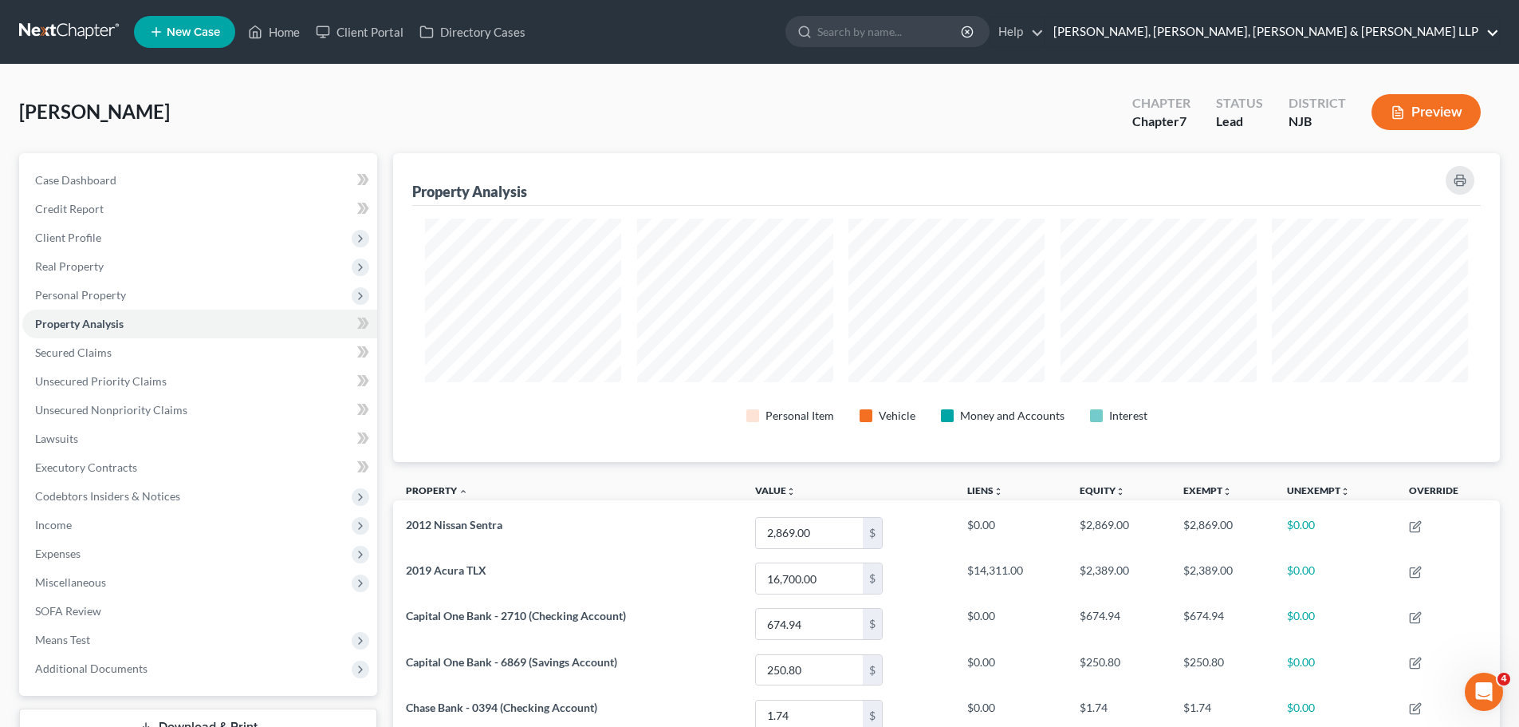
click at [1415, 35] on link "[PERSON_NAME], [PERSON_NAME], [PERSON_NAME] & [PERSON_NAME] LLP" at bounding box center [1272, 32] width 454 height 29
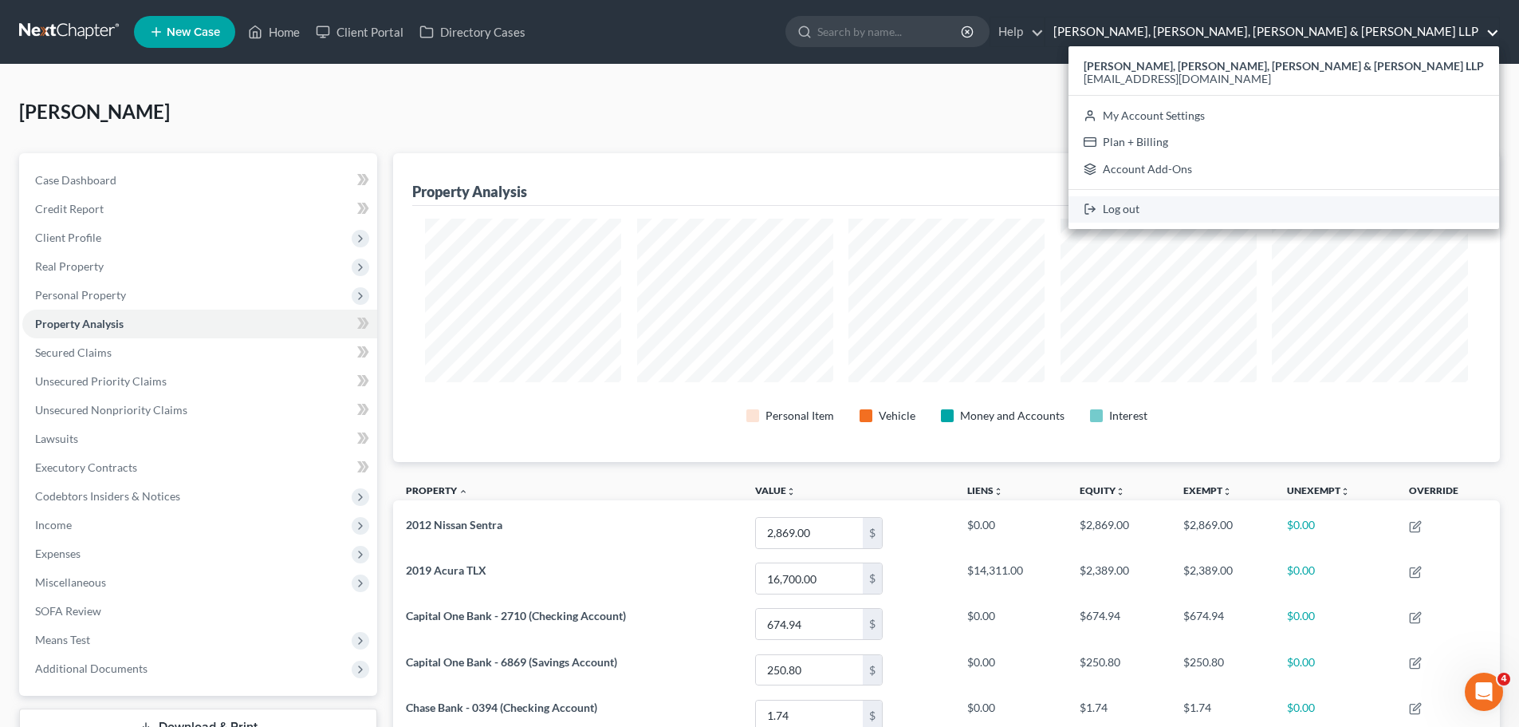
click at [1310, 211] on link "Log out" at bounding box center [1284, 209] width 431 height 27
